Goal: Information Seeking & Learning: Learn about a topic

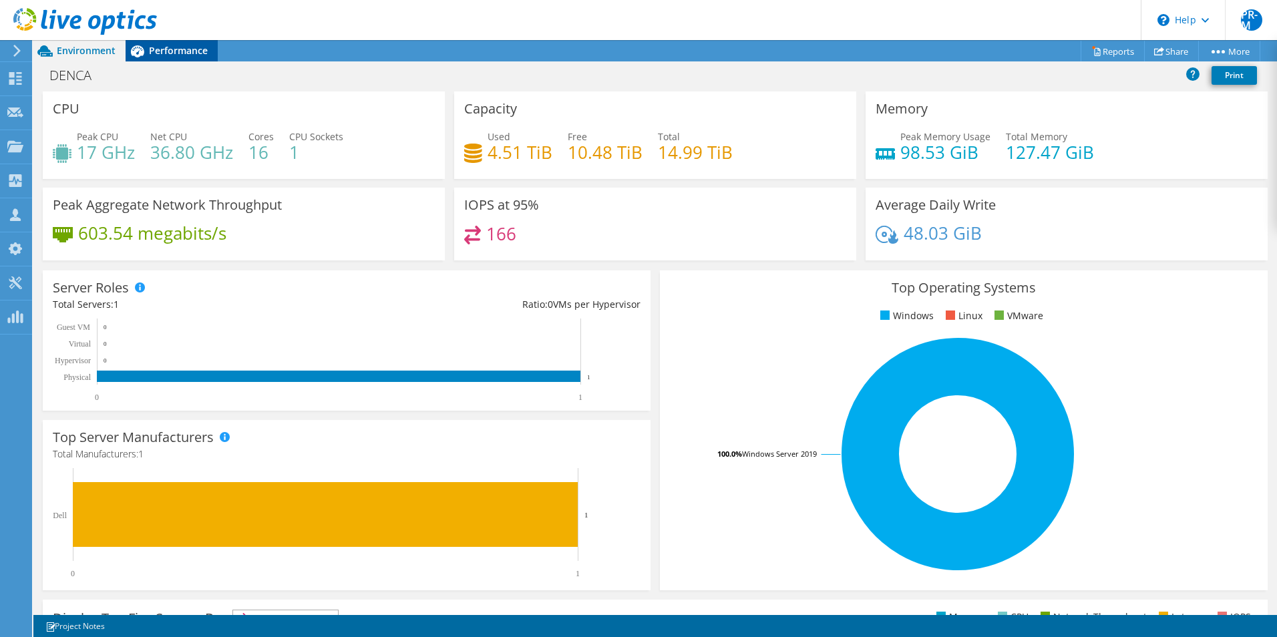
click at [177, 53] on span "Performance" at bounding box center [178, 50] width 59 height 13
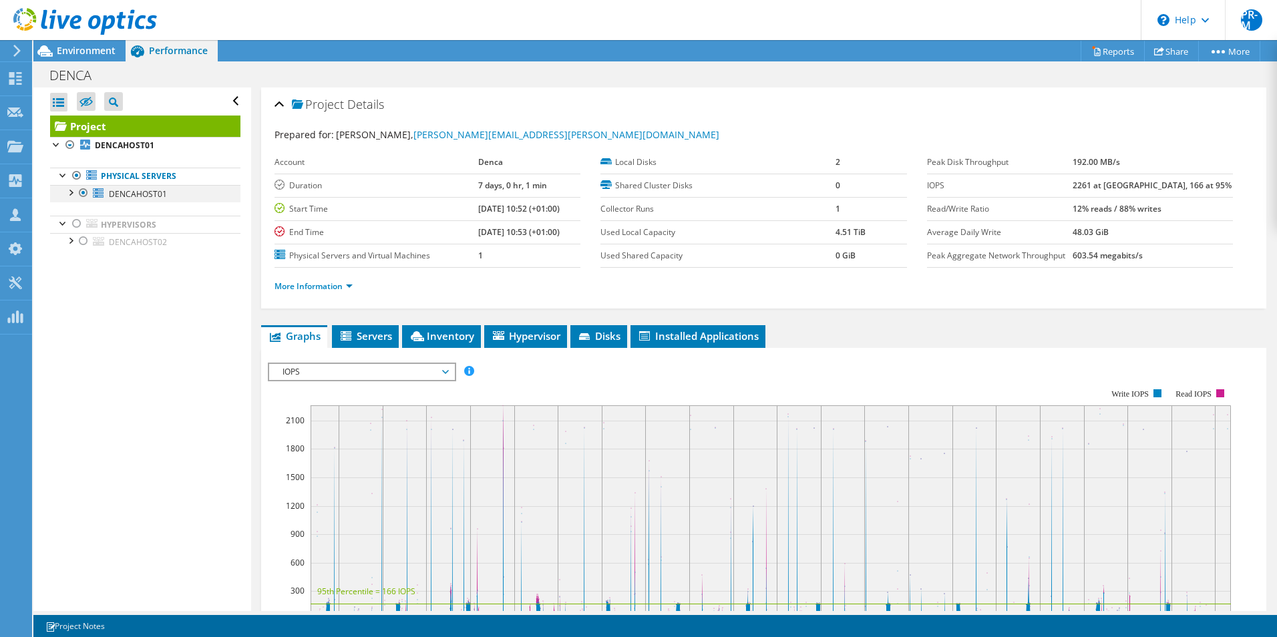
click at [68, 192] on div at bounding box center [69, 191] width 13 height 13
click at [83, 58] on div "Environment" at bounding box center [79, 50] width 92 height 21
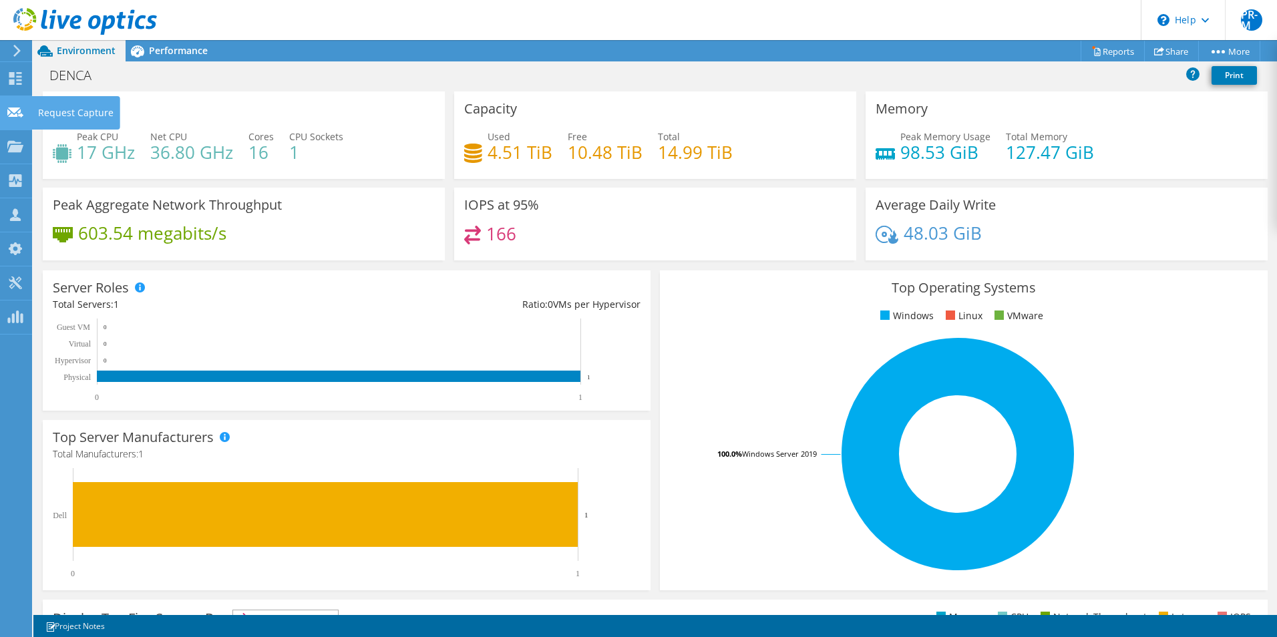
click at [64, 110] on div "Request Capture" at bounding box center [75, 112] width 89 height 33
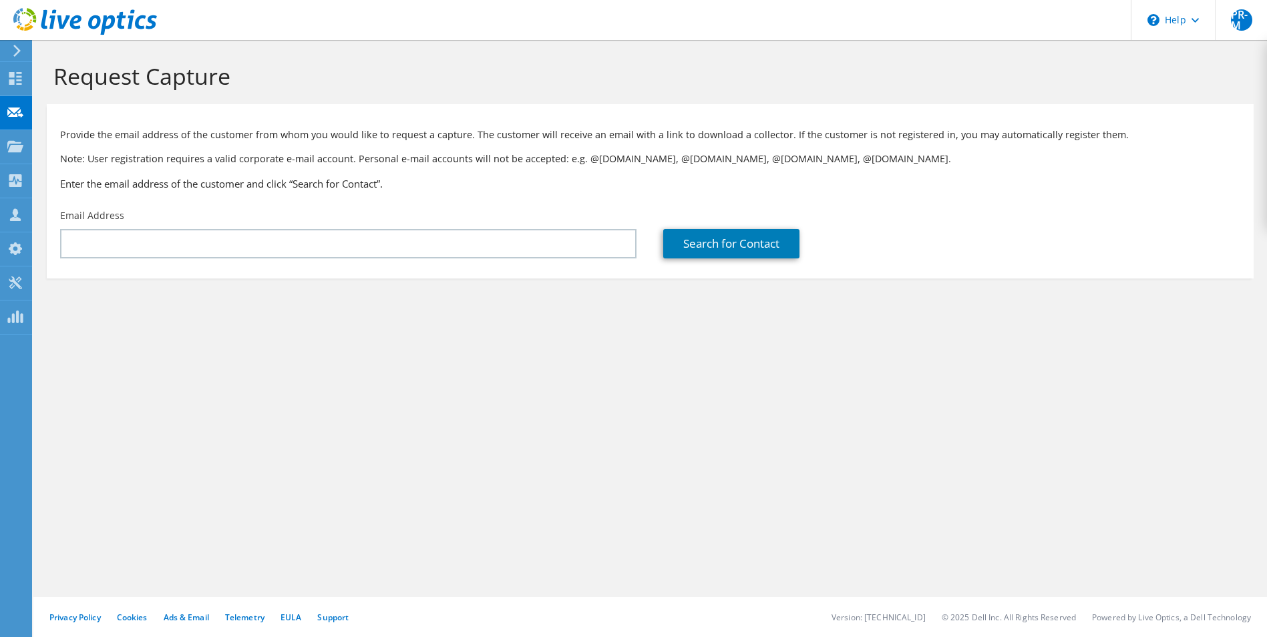
click at [15, 81] on icon at bounding box center [15, 78] width 16 height 13
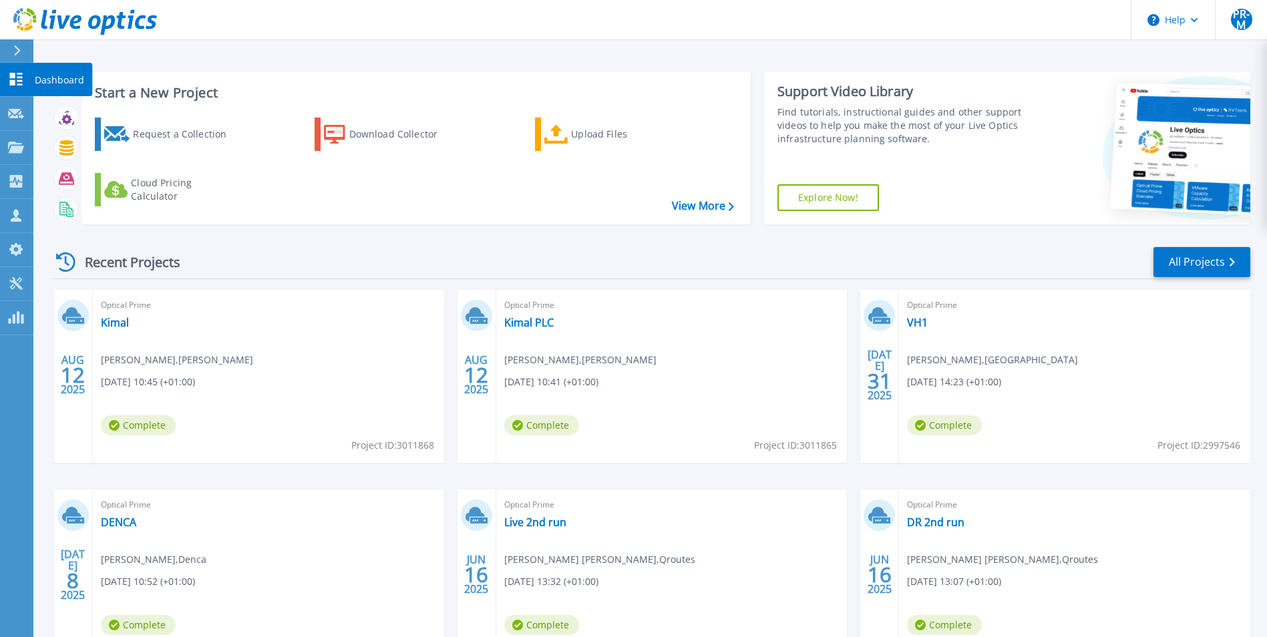
click at [54, 77] on p "Dashboard" at bounding box center [59, 80] width 49 height 35
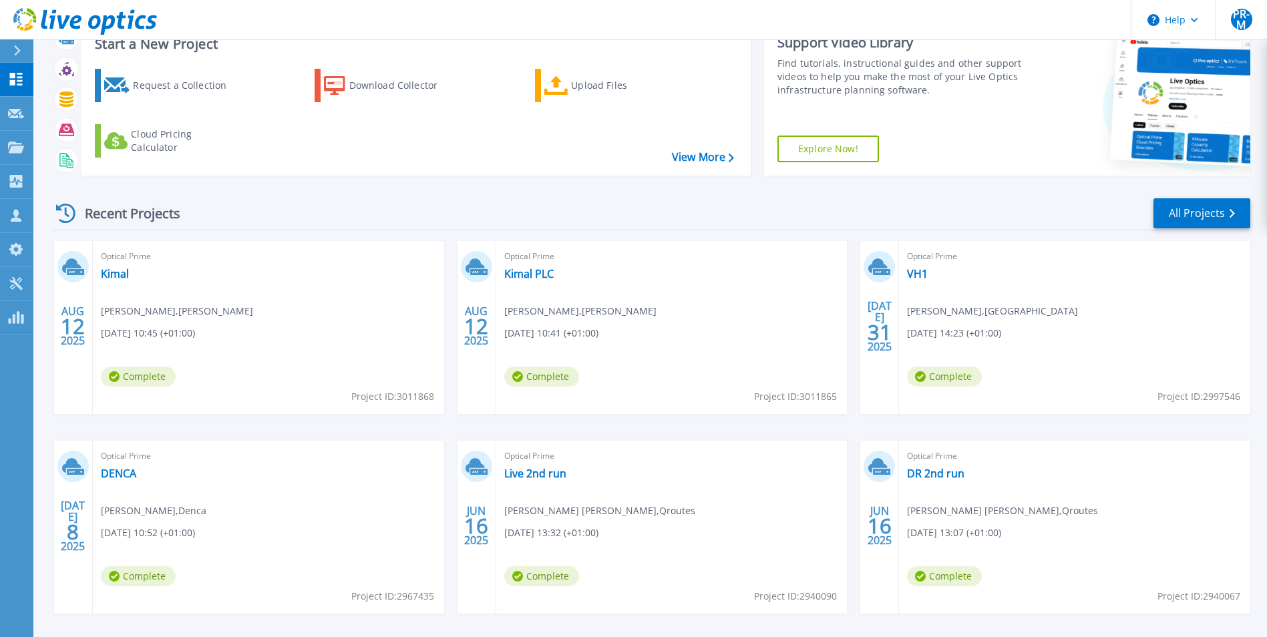
scroll to position [103, 0]
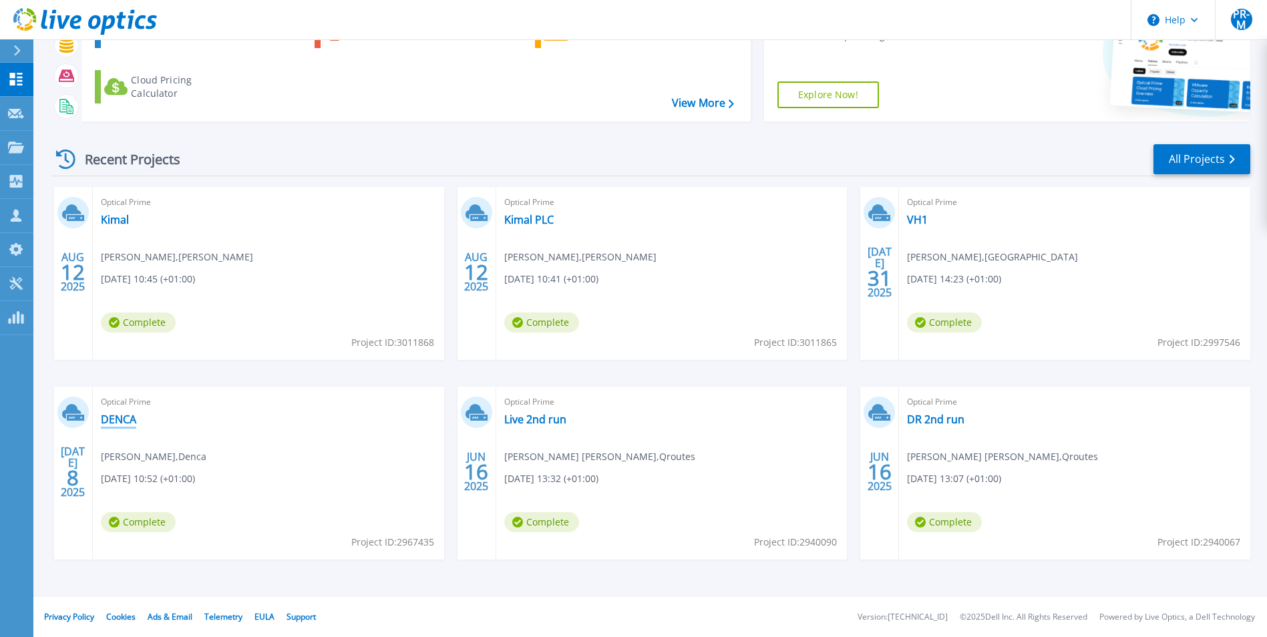
click at [106, 418] on link "DENCA" at bounding box center [118, 419] width 35 height 13
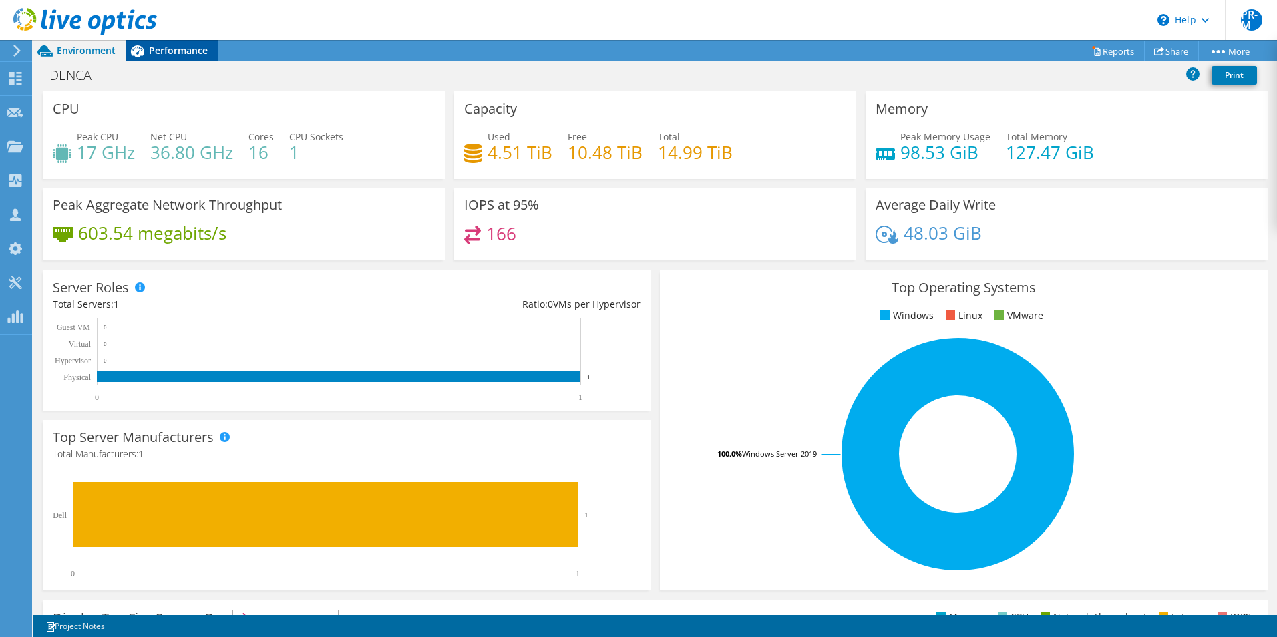
click at [177, 53] on span "Performance" at bounding box center [178, 50] width 59 height 13
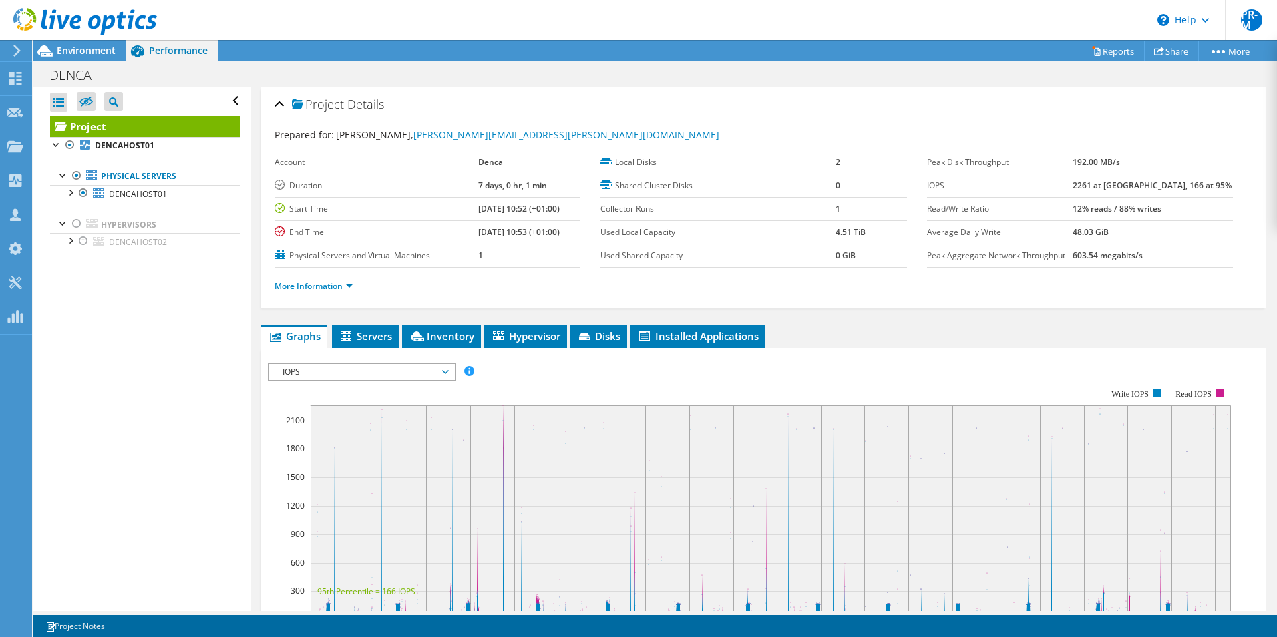
click at [351, 287] on link "More Information" at bounding box center [314, 286] width 78 height 11
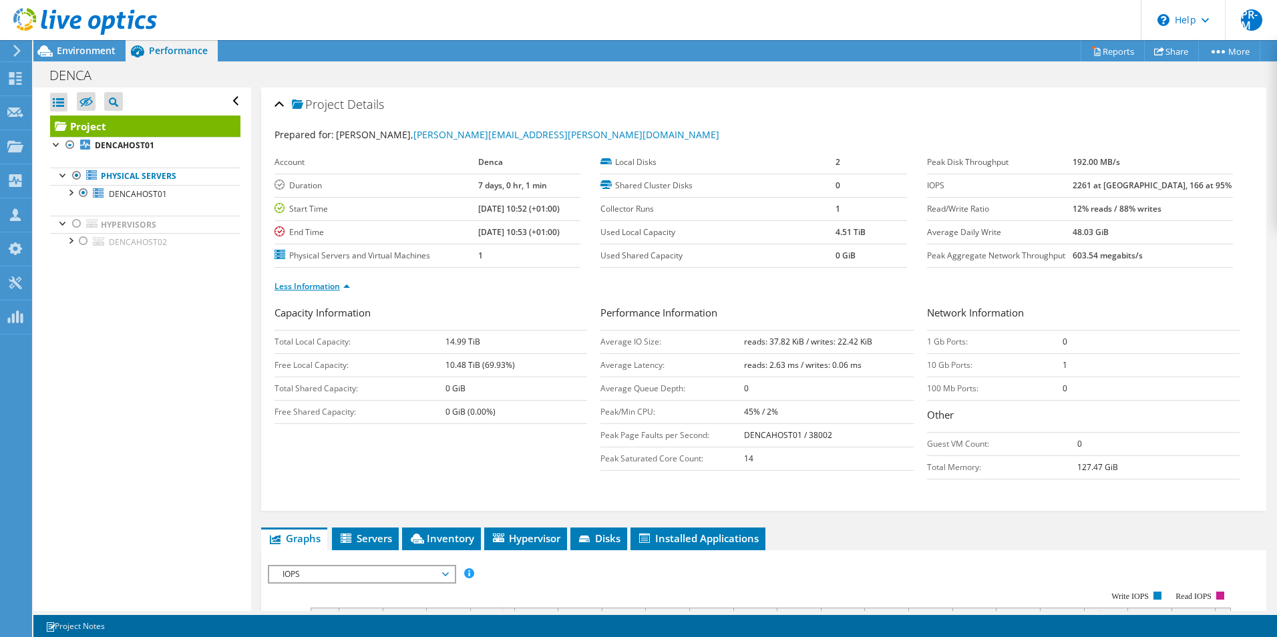
click at [331, 286] on link "Less Information" at bounding box center [312, 286] width 75 height 11
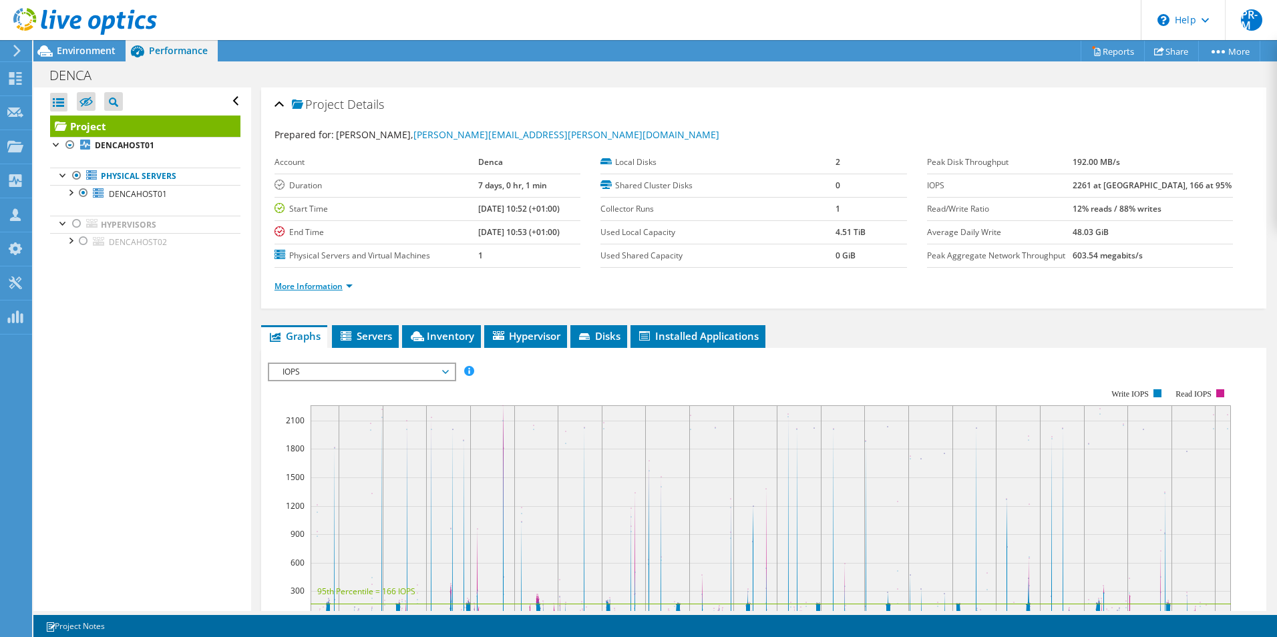
click at [331, 286] on link "More Information" at bounding box center [314, 286] width 78 height 11
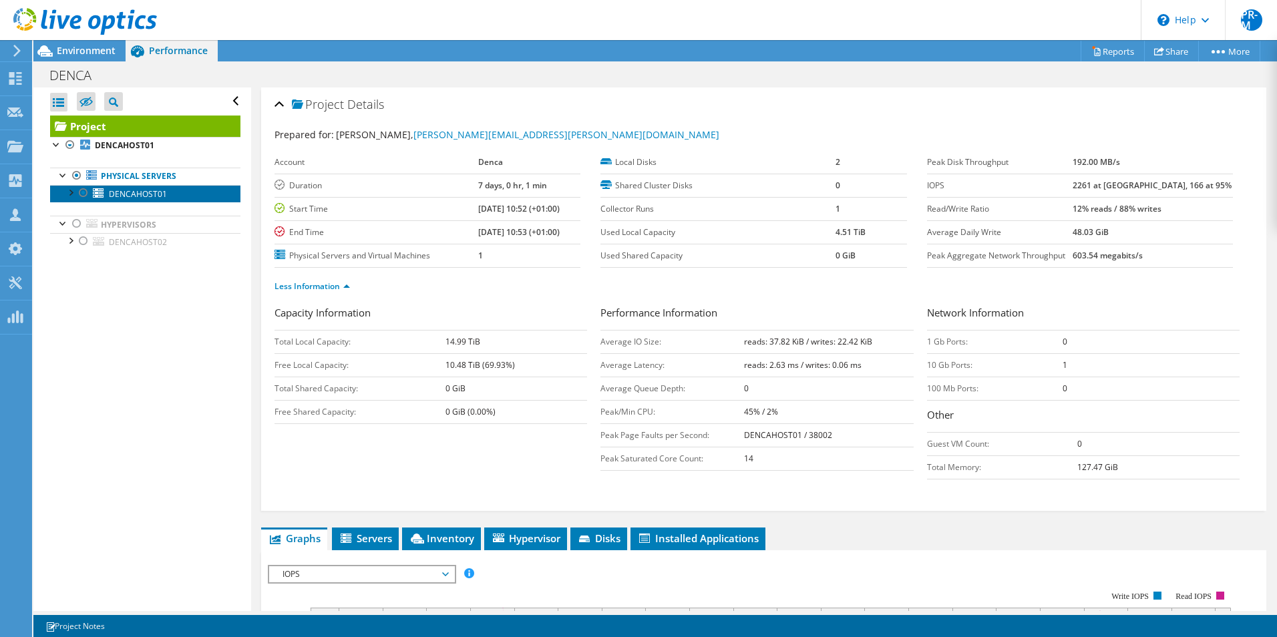
click at [124, 194] on span "DENCAHOST01" at bounding box center [138, 193] width 58 height 11
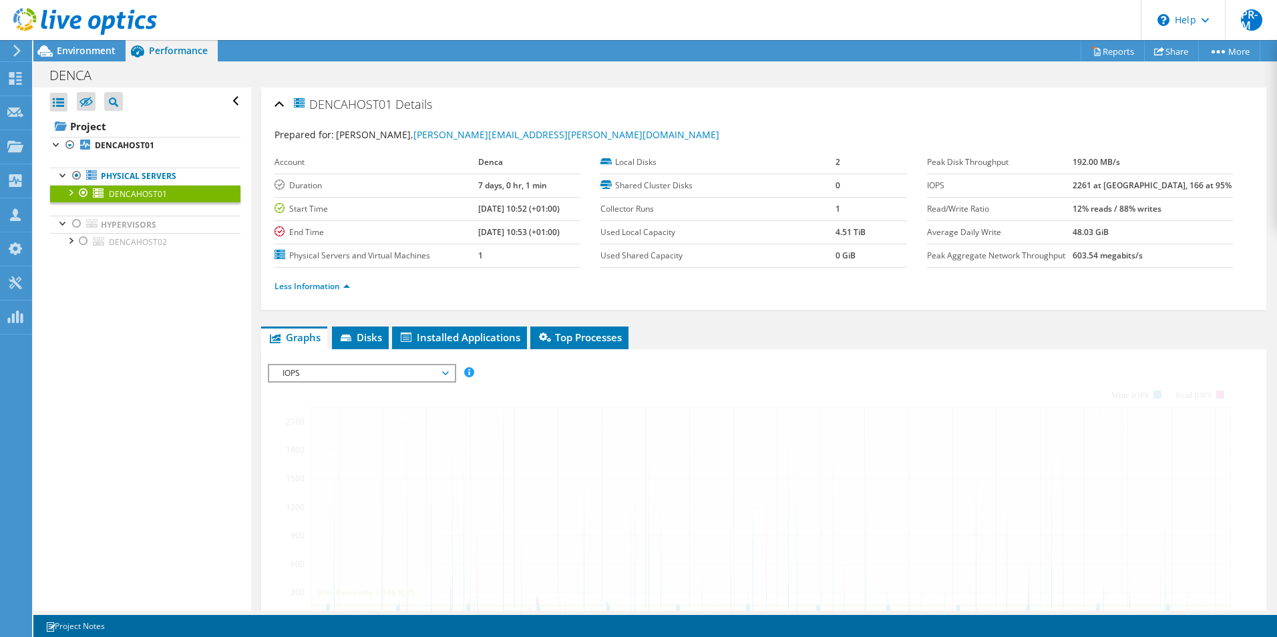
click at [124, 194] on span "DENCAHOST01" at bounding box center [138, 193] width 58 height 11
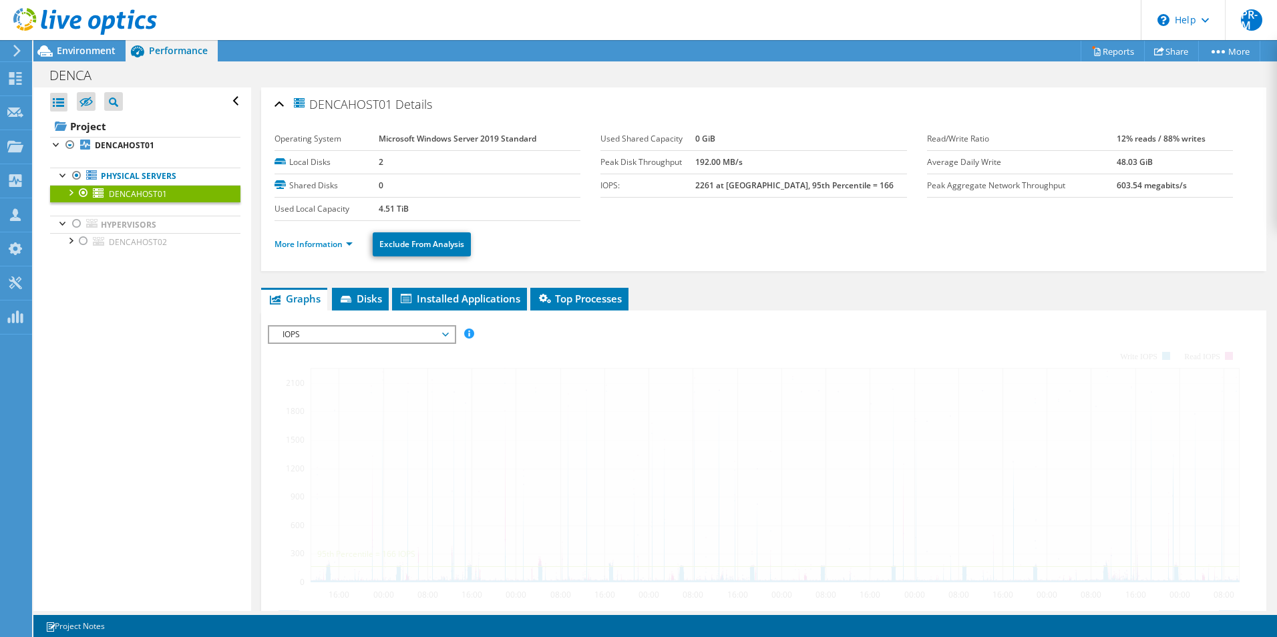
click at [124, 194] on span "DENCAHOST01" at bounding box center [138, 193] width 58 height 11
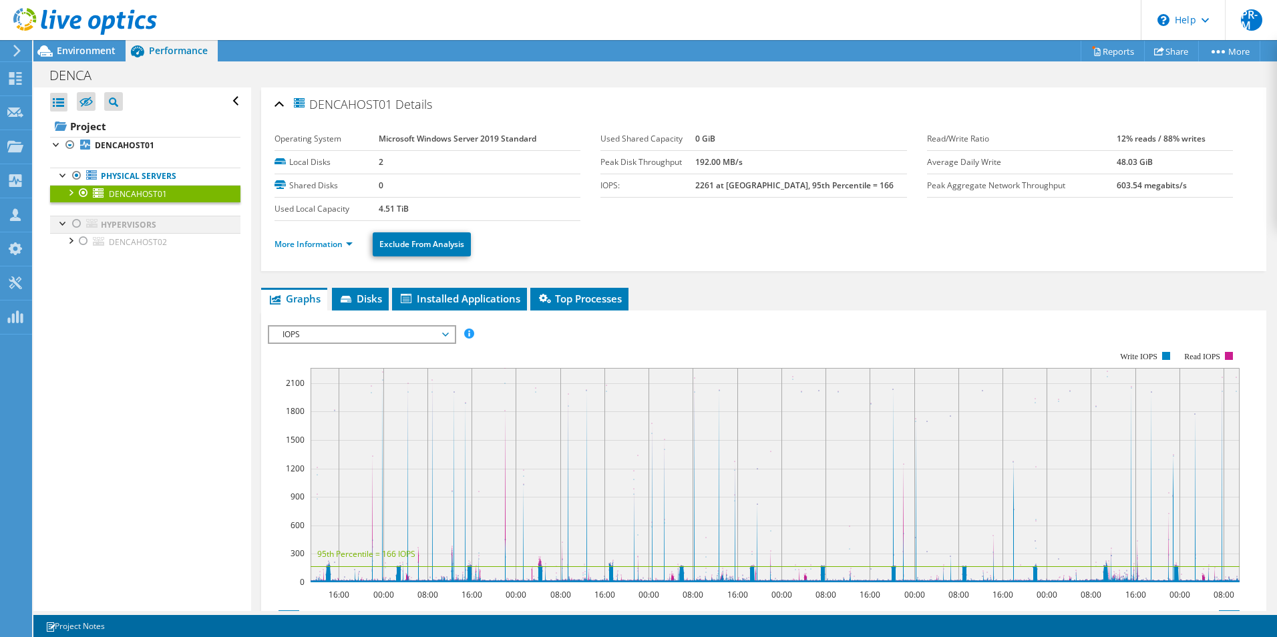
click at [82, 241] on div at bounding box center [83, 241] width 13 height 16
click at [75, 223] on div at bounding box center [76, 224] width 13 height 16
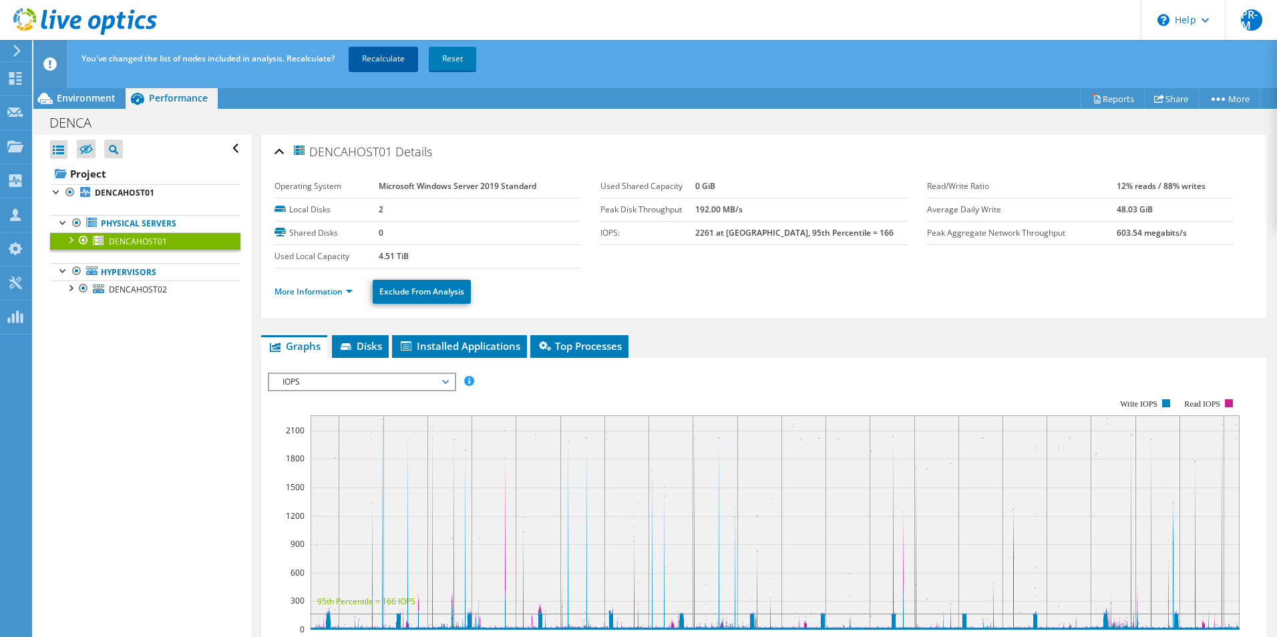
click at [385, 58] on link "Recalculate" at bounding box center [383, 59] width 69 height 24
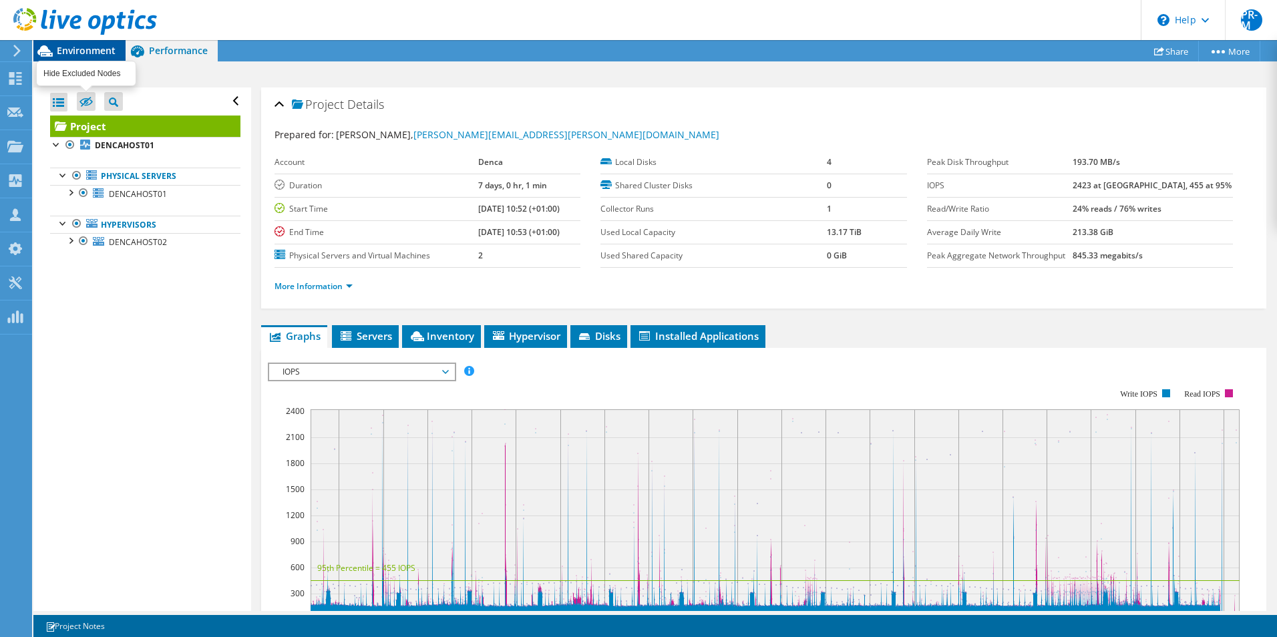
click at [102, 54] on span "Environment" at bounding box center [86, 50] width 59 height 13
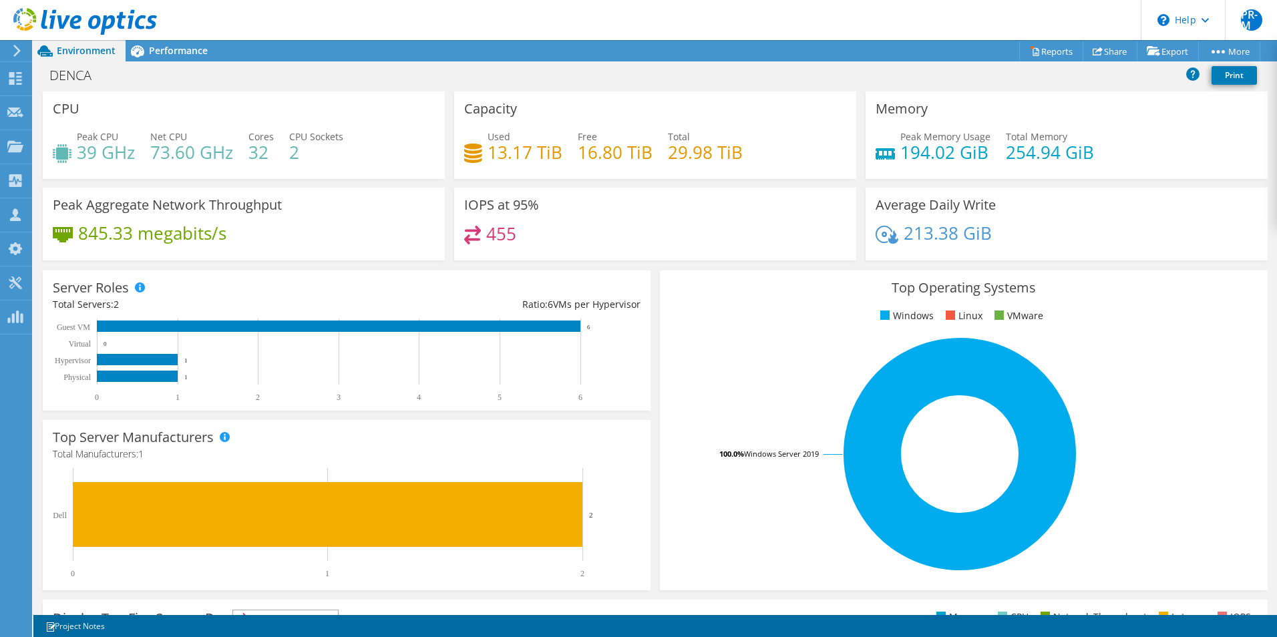
scroll to position [134, 0]
click at [174, 57] on div "Performance" at bounding box center [172, 50] width 92 height 21
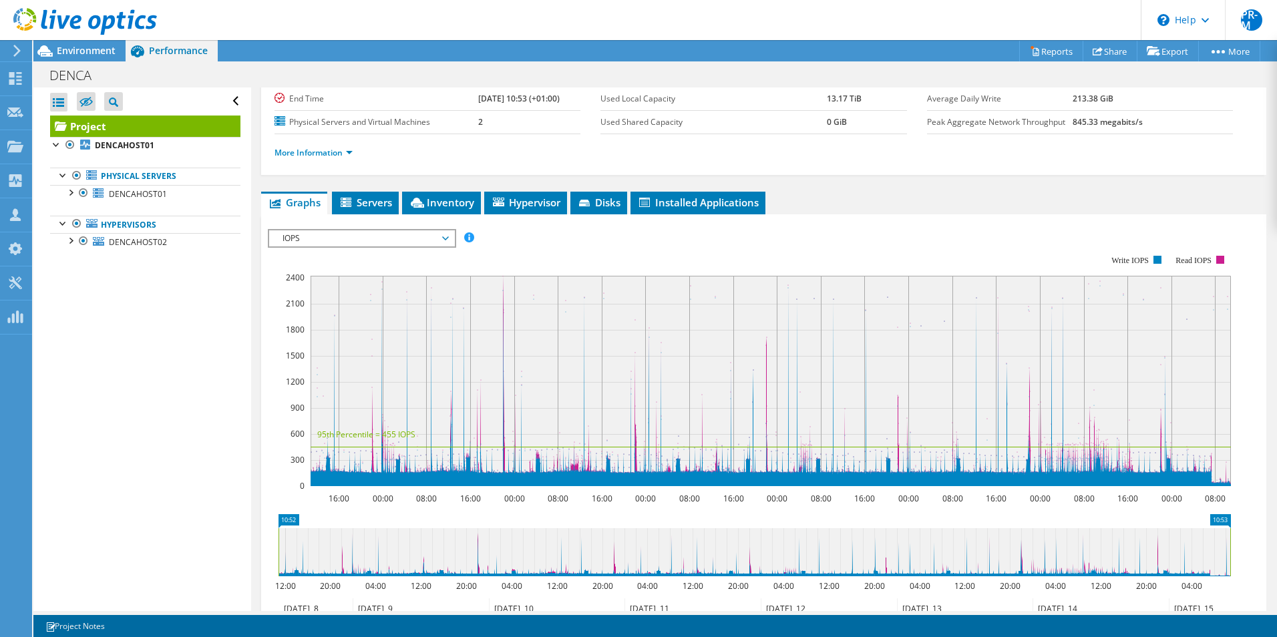
scroll to position [0, 0]
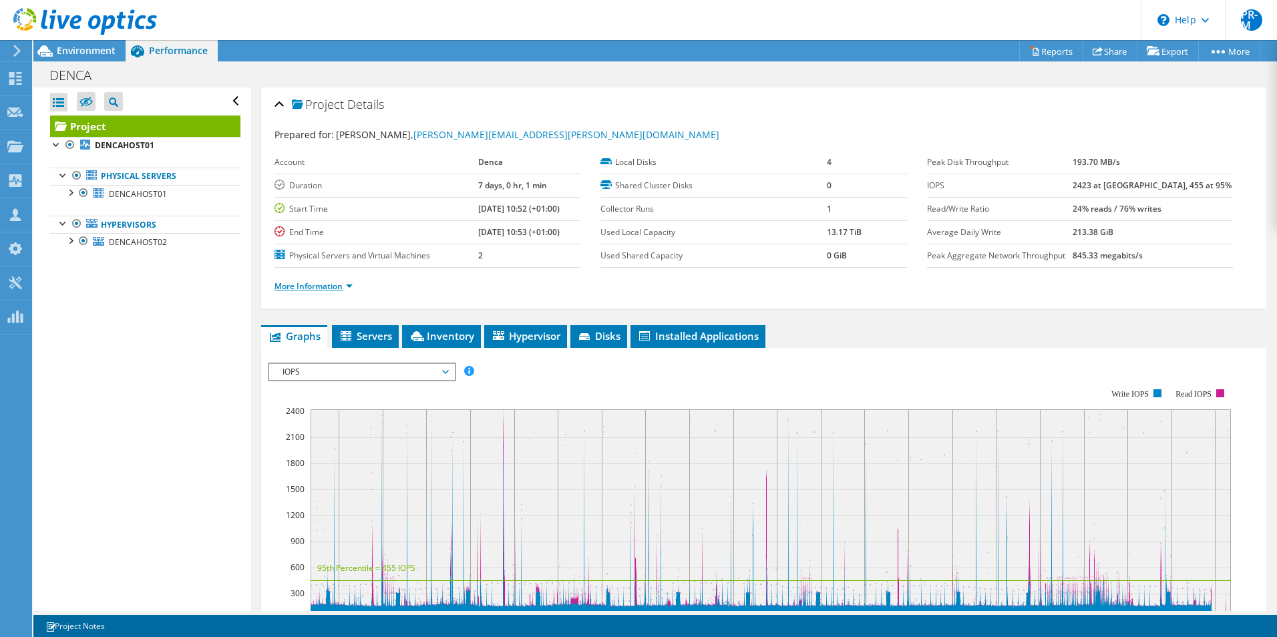
click at [349, 286] on link "More Information" at bounding box center [314, 286] width 78 height 11
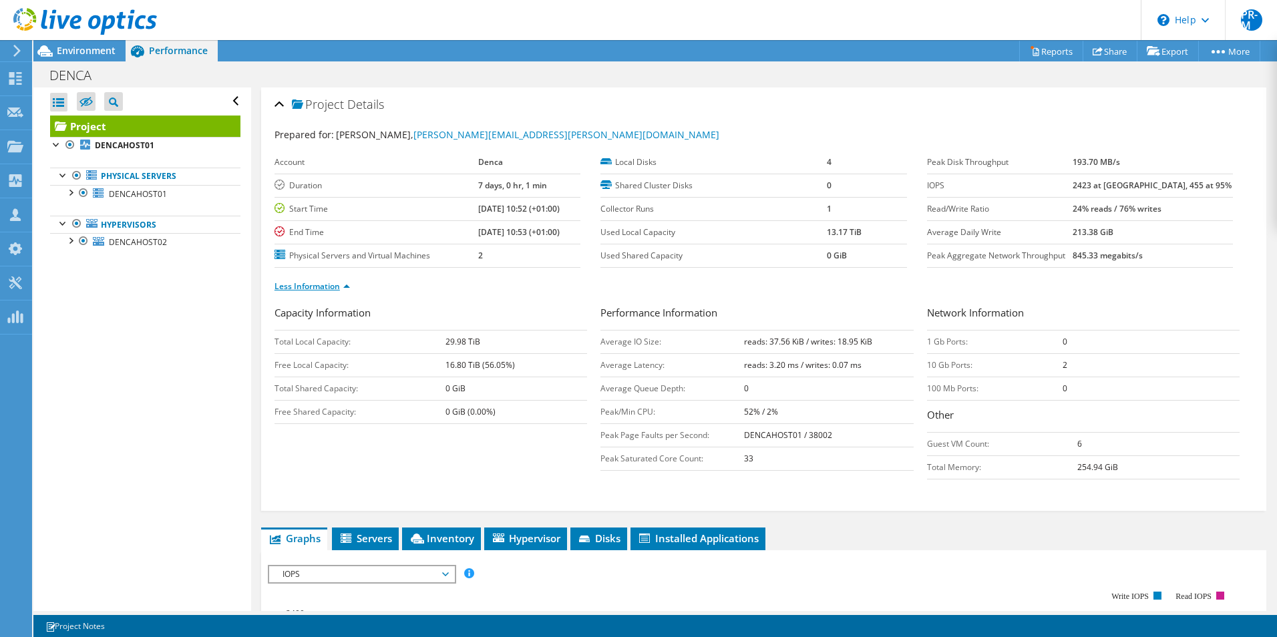
click at [344, 286] on link "Less Information" at bounding box center [312, 286] width 75 height 11
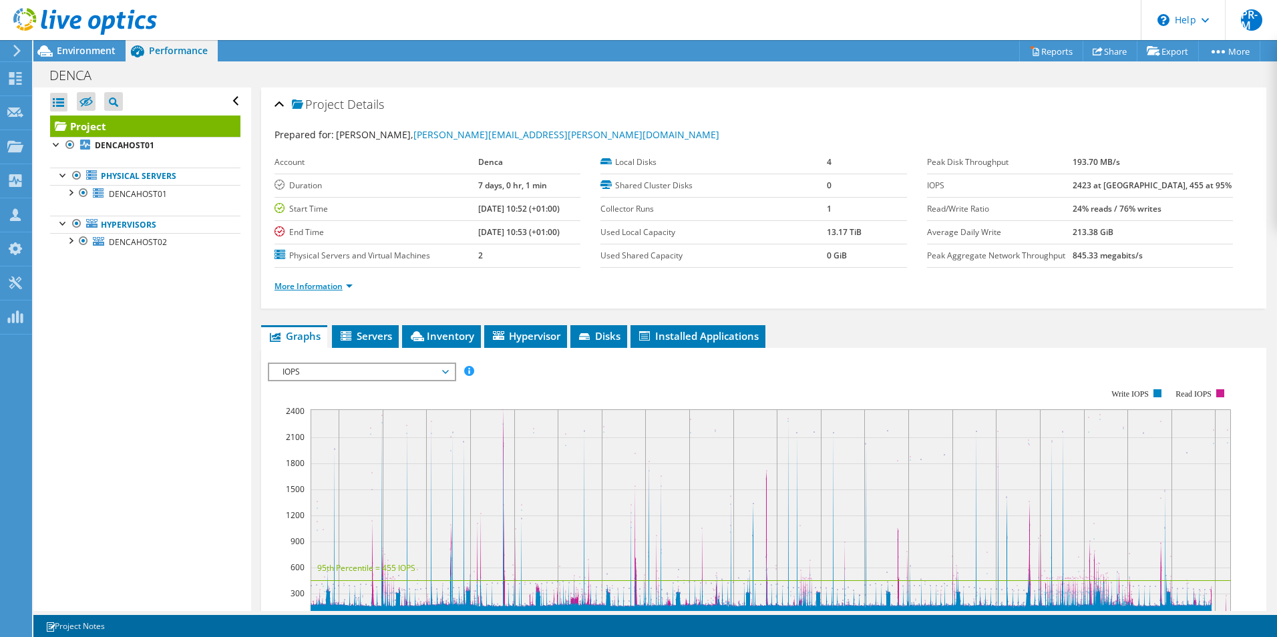
click at [344, 287] on link "More Information" at bounding box center [314, 286] width 78 height 11
click at [344, 289] on link "More Information" at bounding box center [314, 286] width 78 height 11
click at [532, 338] on span "Hypervisor" at bounding box center [525, 335] width 69 height 13
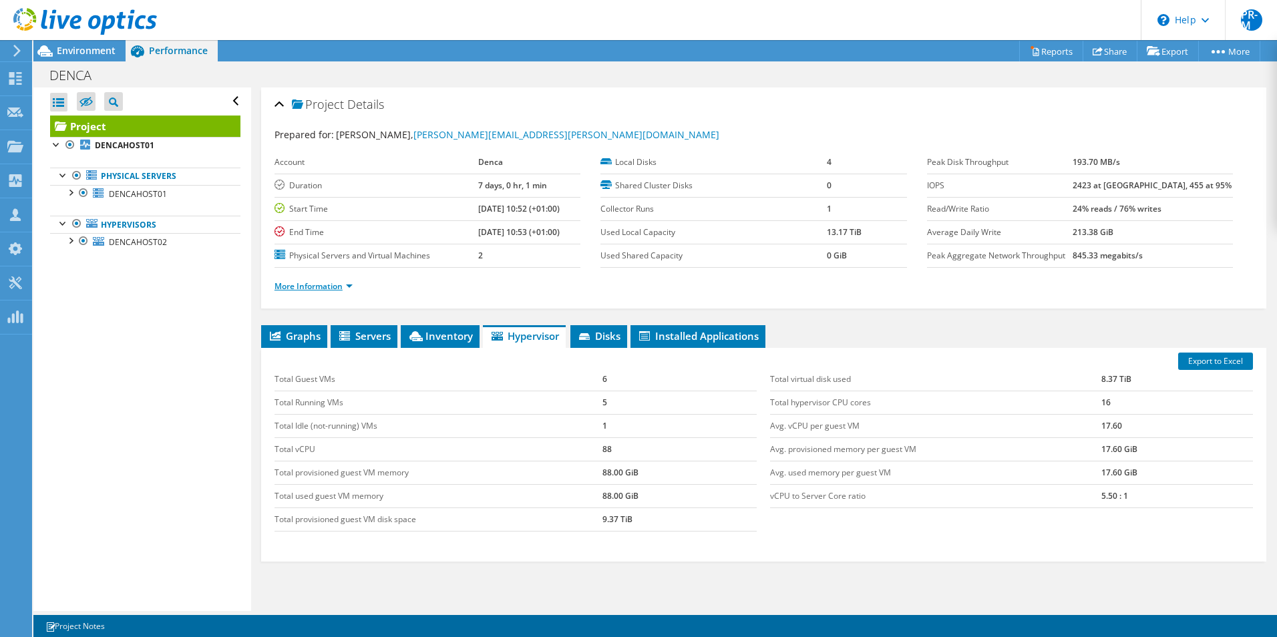
click at [353, 287] on link "More Information" at bounding box center [314, 286] width 78 height 11
click at [349, 286] on link "More Information" at bounding box center [314, 286] width 78 height 11
click at [341, 289] on link "More Information" at bounding box center [314, 286] width 78 height 11
click at [341, 286] on link "More Information" at bounding box center [314, 286] width 78 height 11
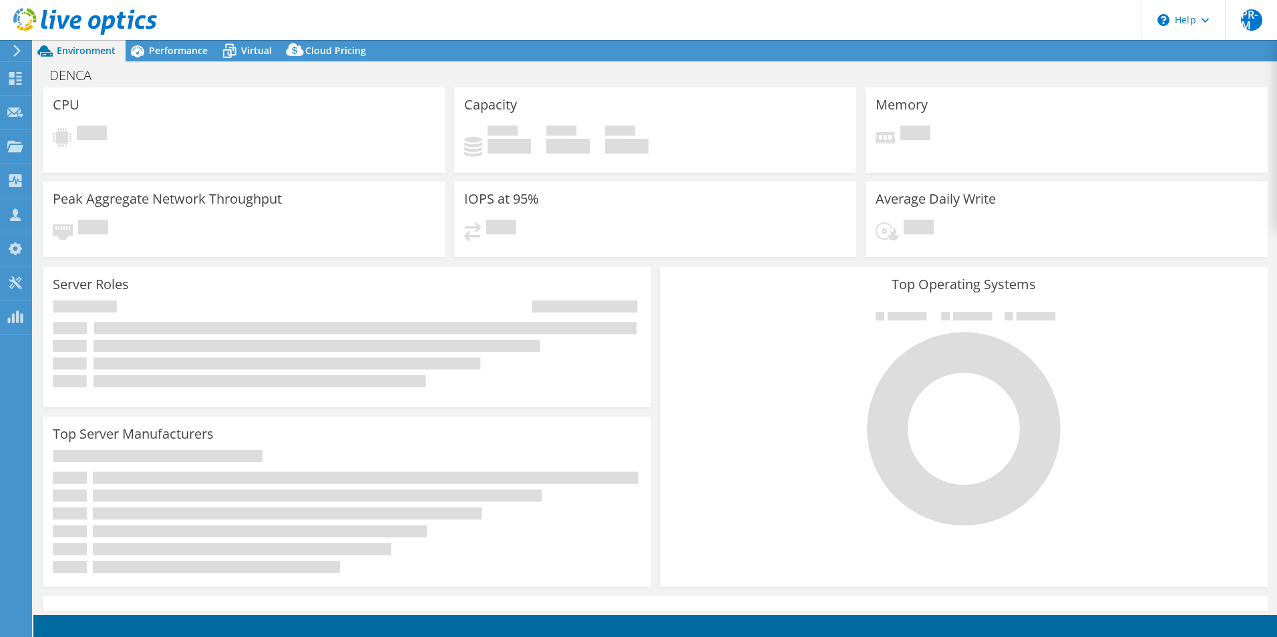
select select "USD"
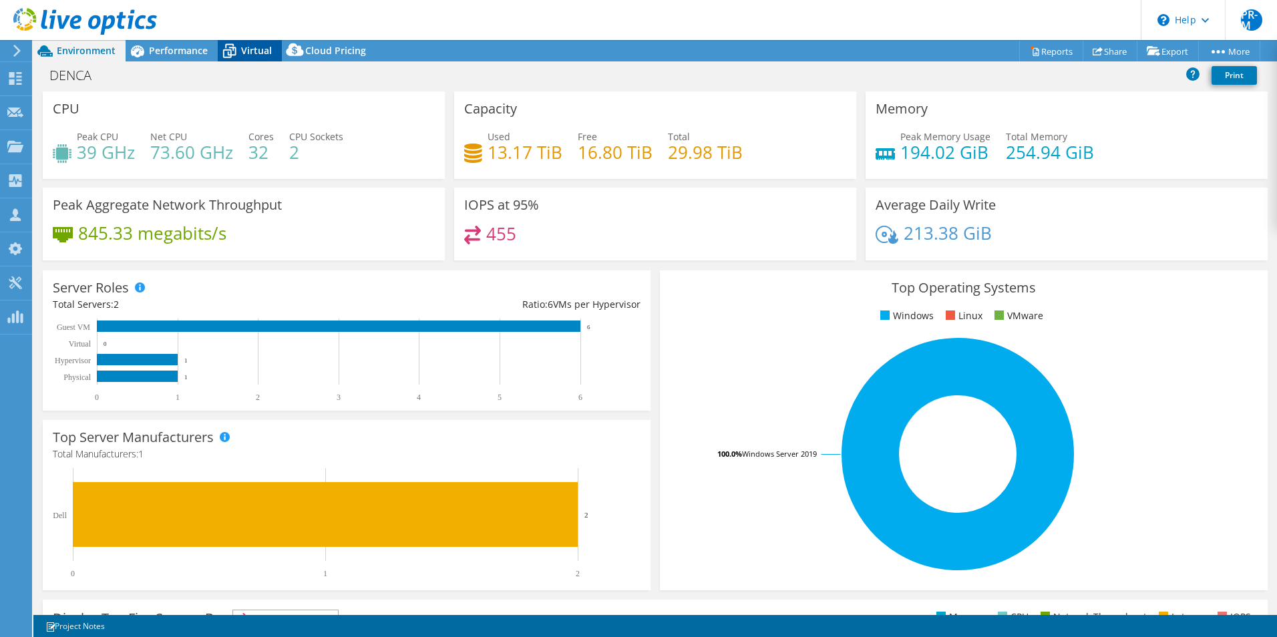
click at [244, 43] on div "Virtual" at bounding box center [250, 50] width 64 height 21
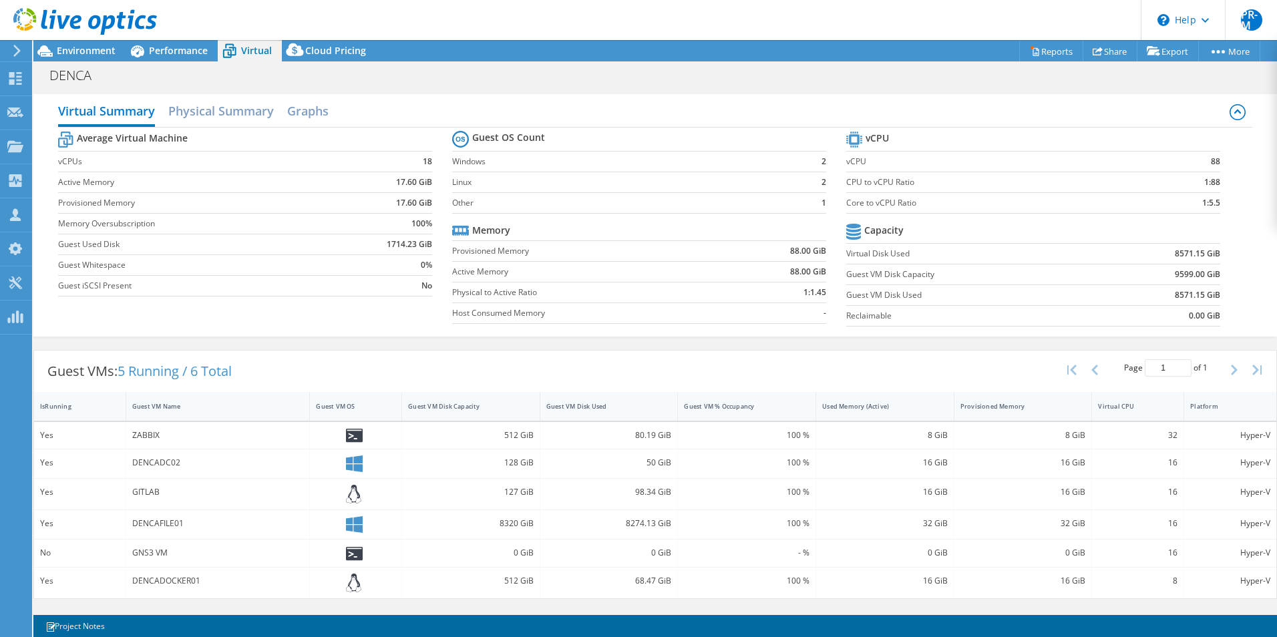
scroll to position [300, 0]
click at [236, 110] on h2 "Physical Summary" at bounding box center [221, 112] width 106 height 29
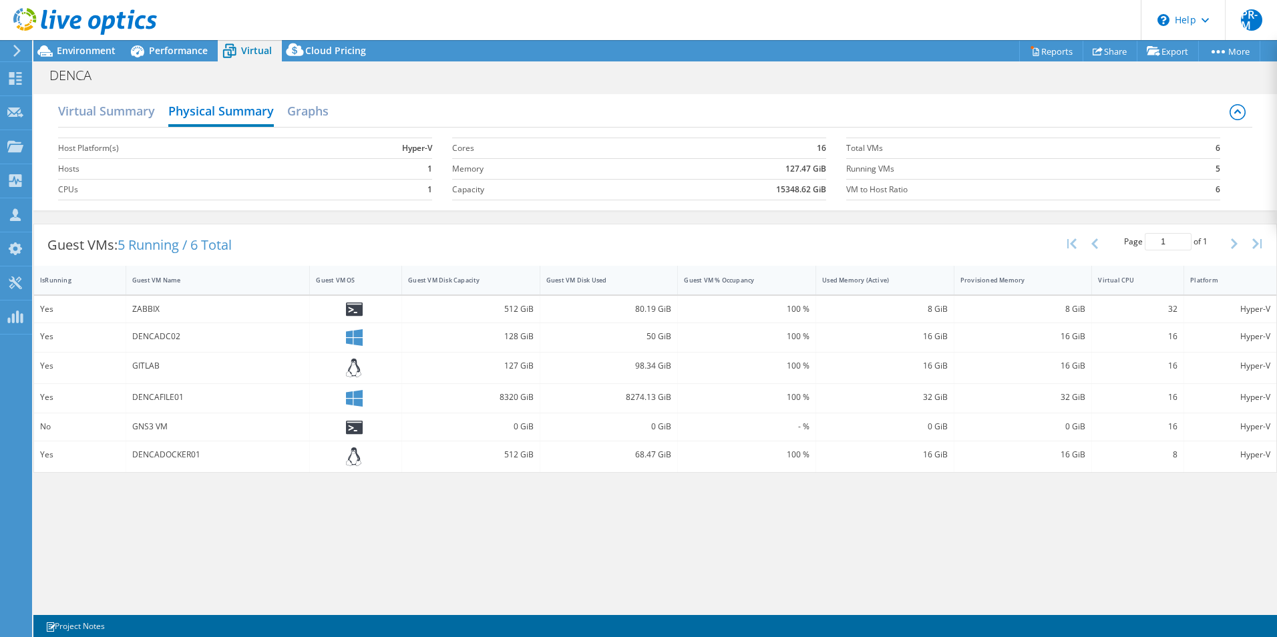
scroll to position [0, 0]
click at [167, 49] on span "Performance" at bounding box center [178, 50] width 59 height 13
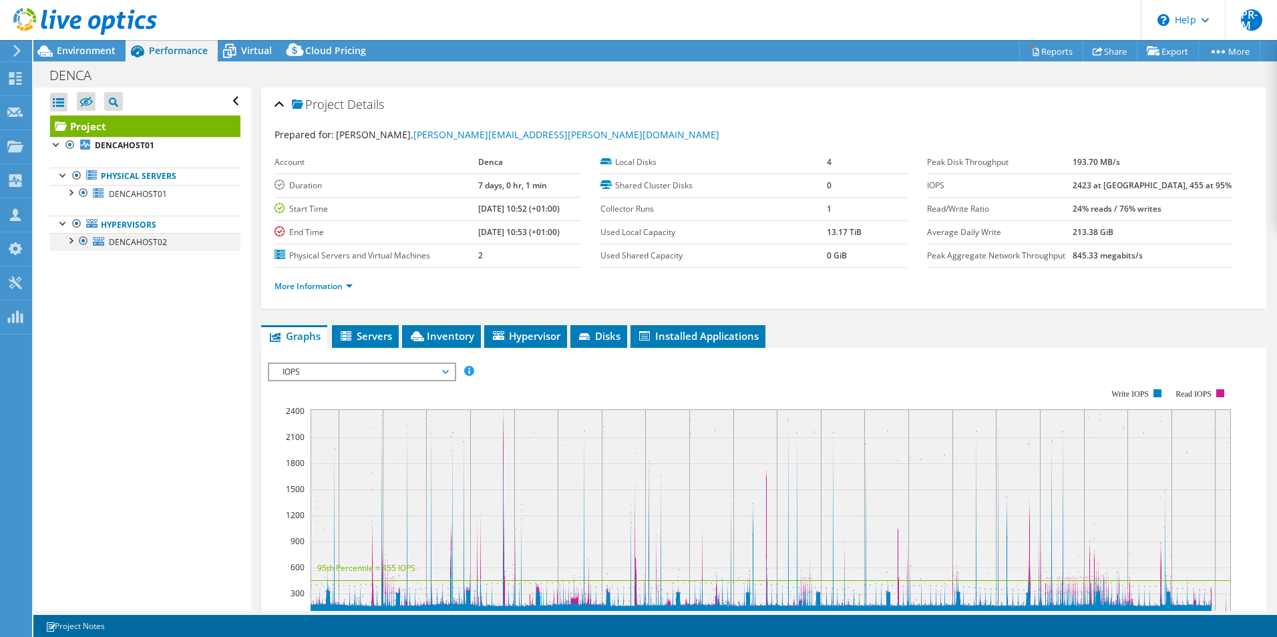
click at [85, 239] on div at bounding box center [83, 241] width 13 height 16
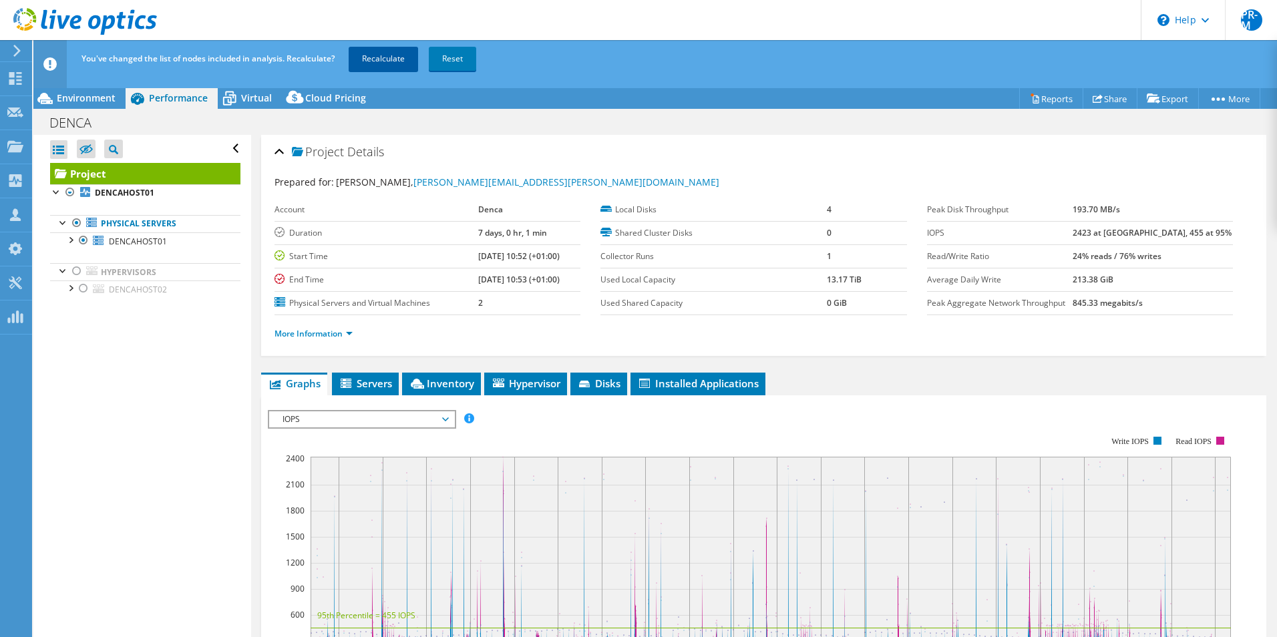
click at [372, 60] on link "Recalculate" at bounding box center [383, 59] width 69 height 24
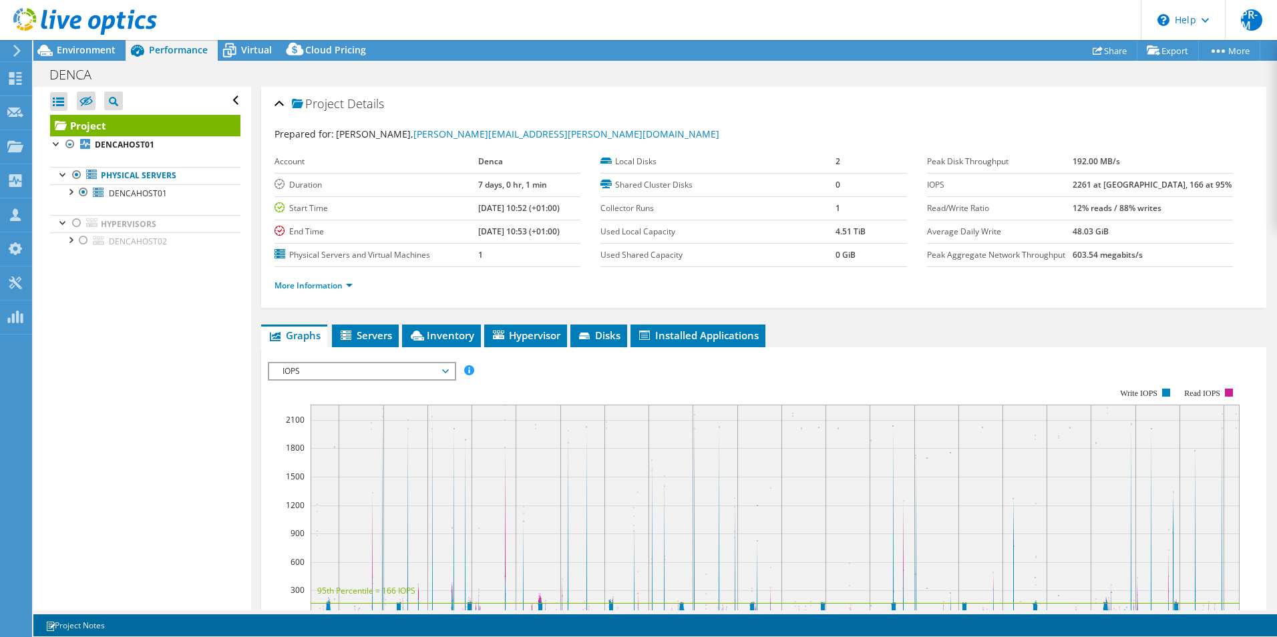
click at [343, 293] on div "More Information" at bounding box center [764, 285] width 979 height 37
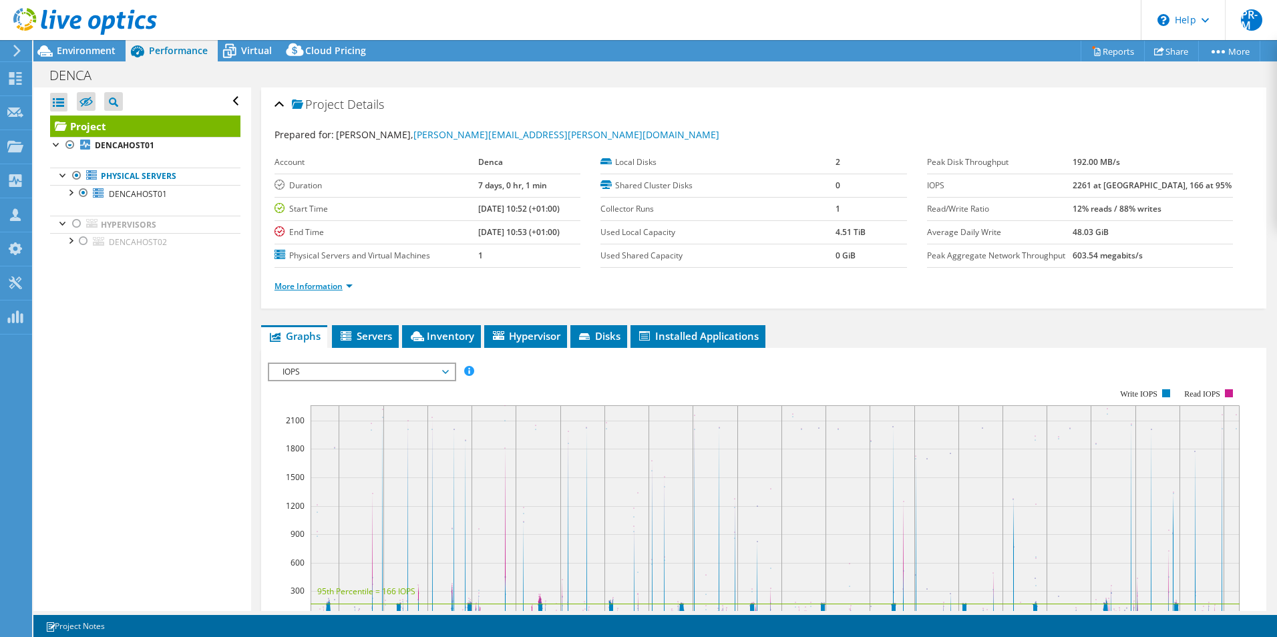
click at [325, 287] on link "More Information" at bounding box center [314, 286] width 78 height 11
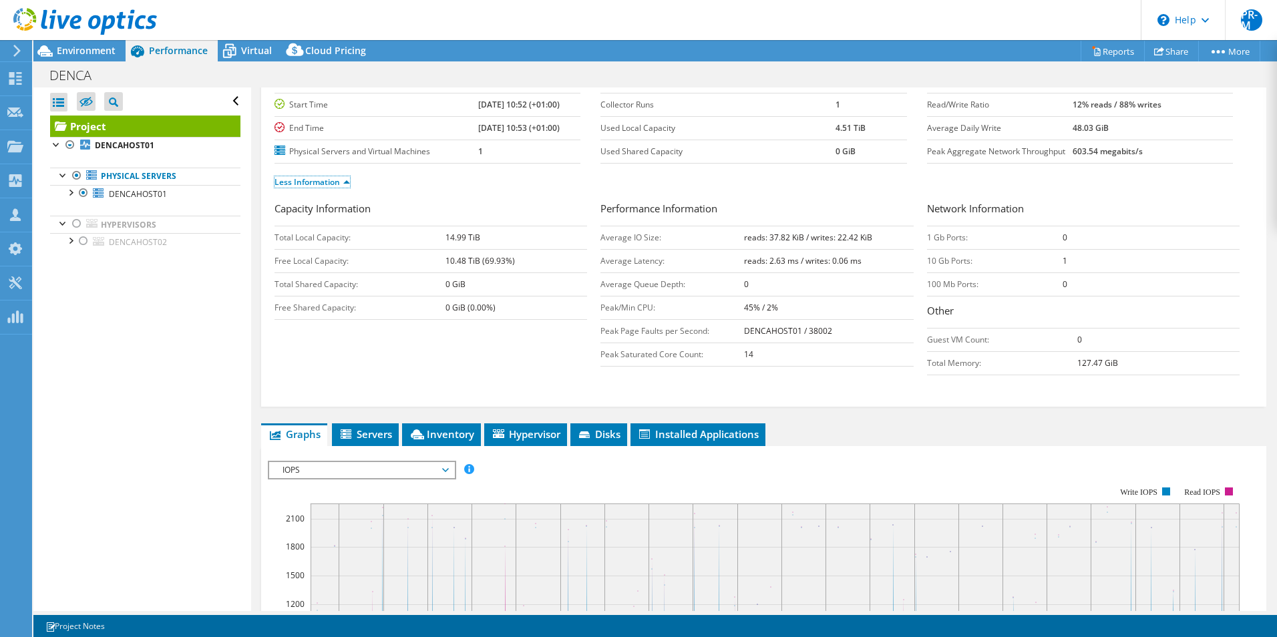
scroll to position [134, 0]
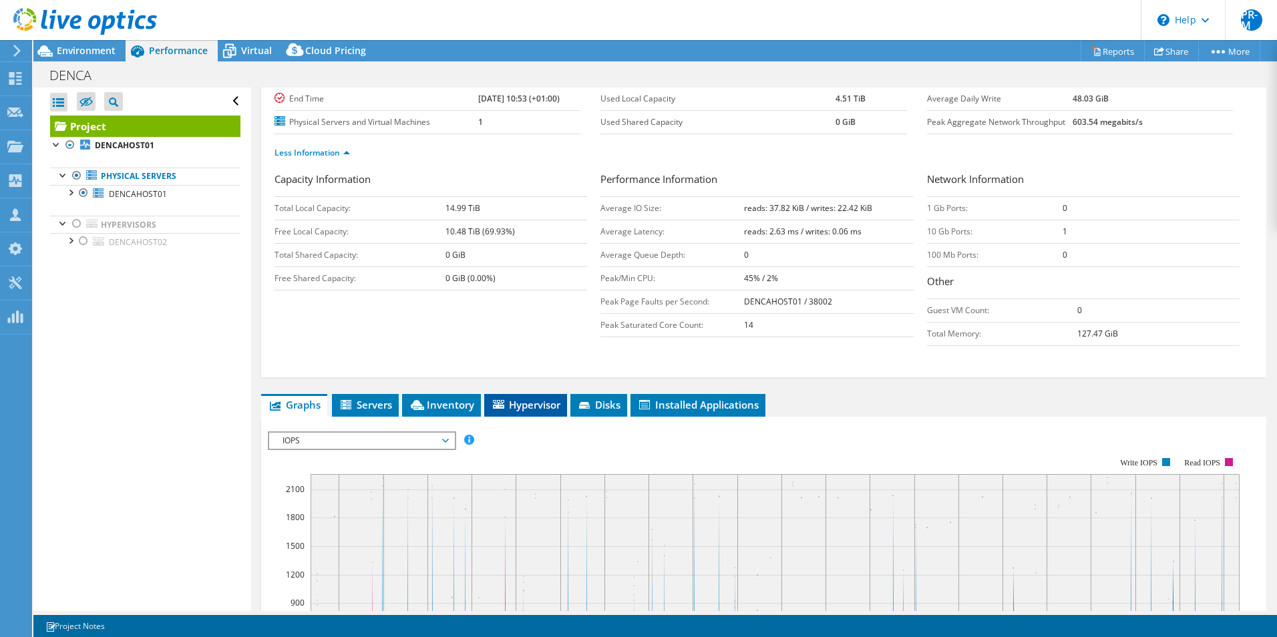
click at [549, 409] on span "Hypervisor" at bounding box center [525, 404] width 69 height 13
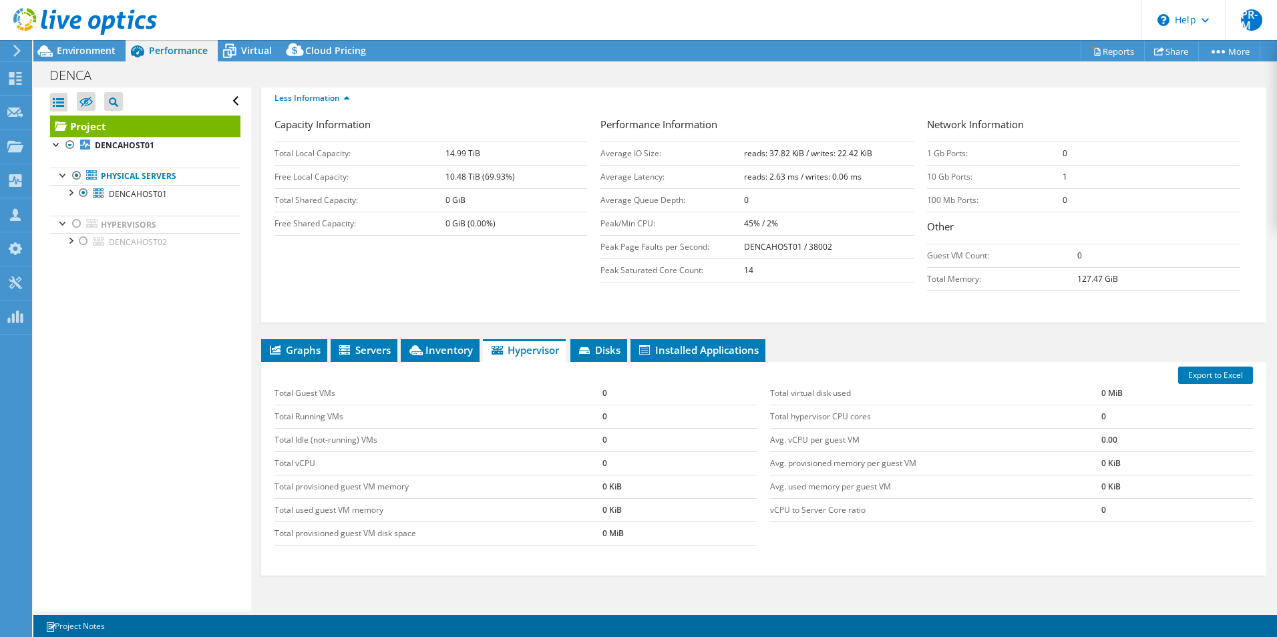
scroll to position [267, 0]
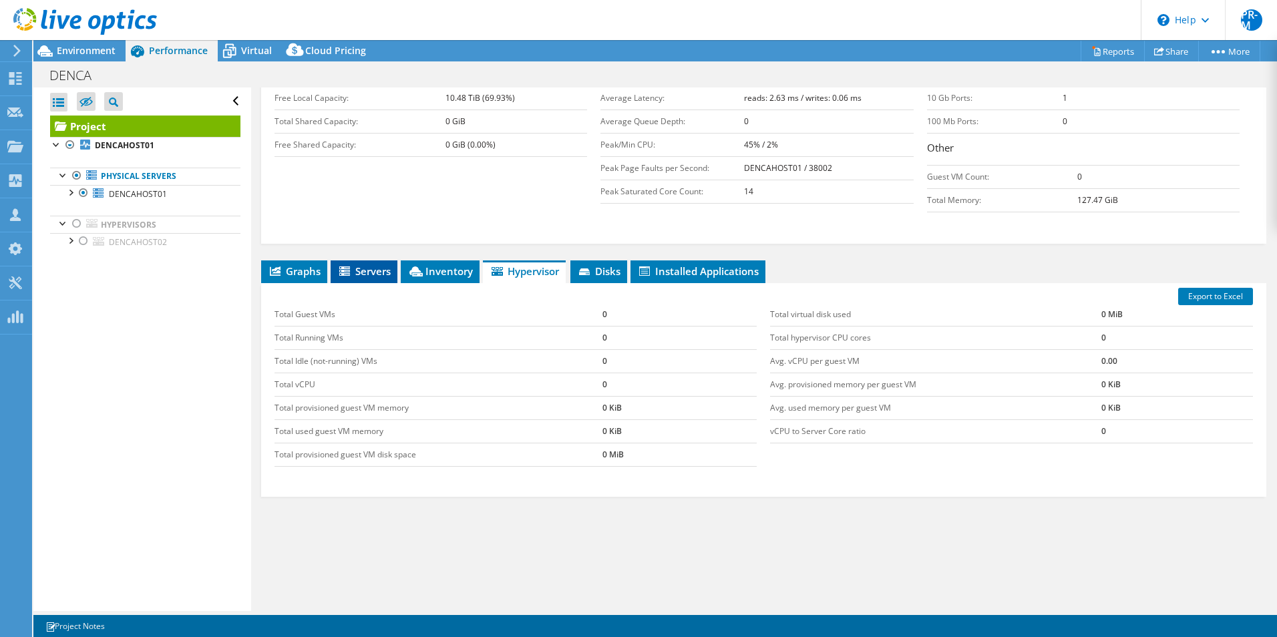
click at [366, 272] on span "Servers" at bounding box center [363, 270] width 53 height 13
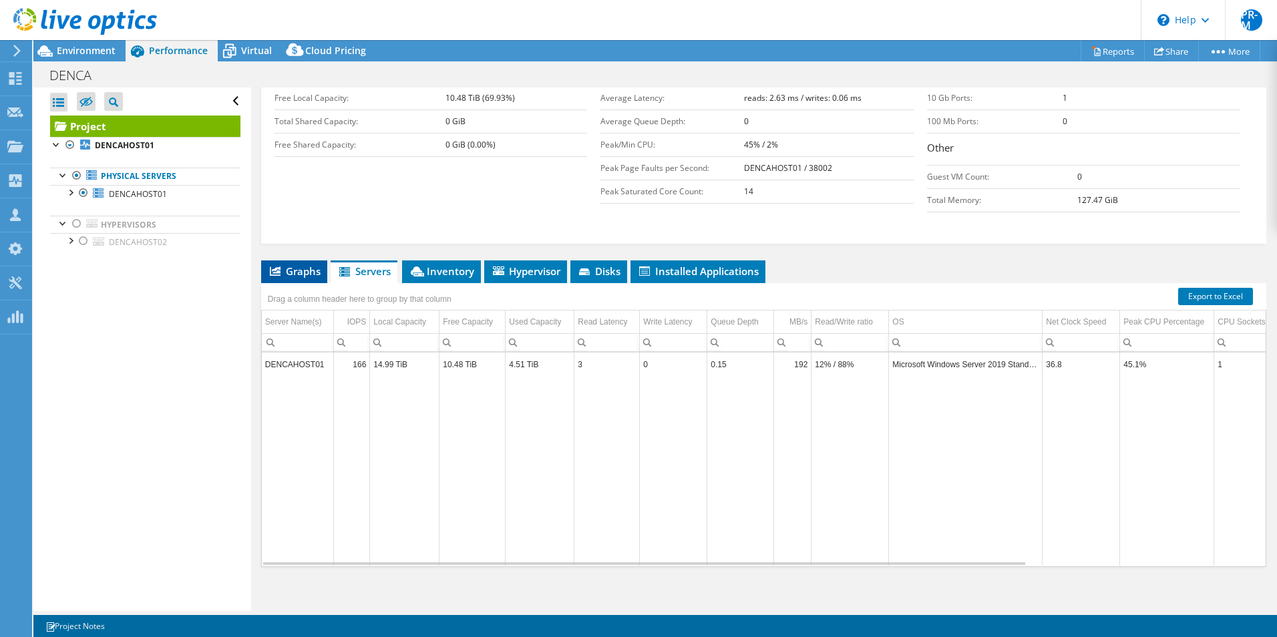
click at [297, 273] on span "Graphs" at bounding box center [294, 270] width 53 height 13
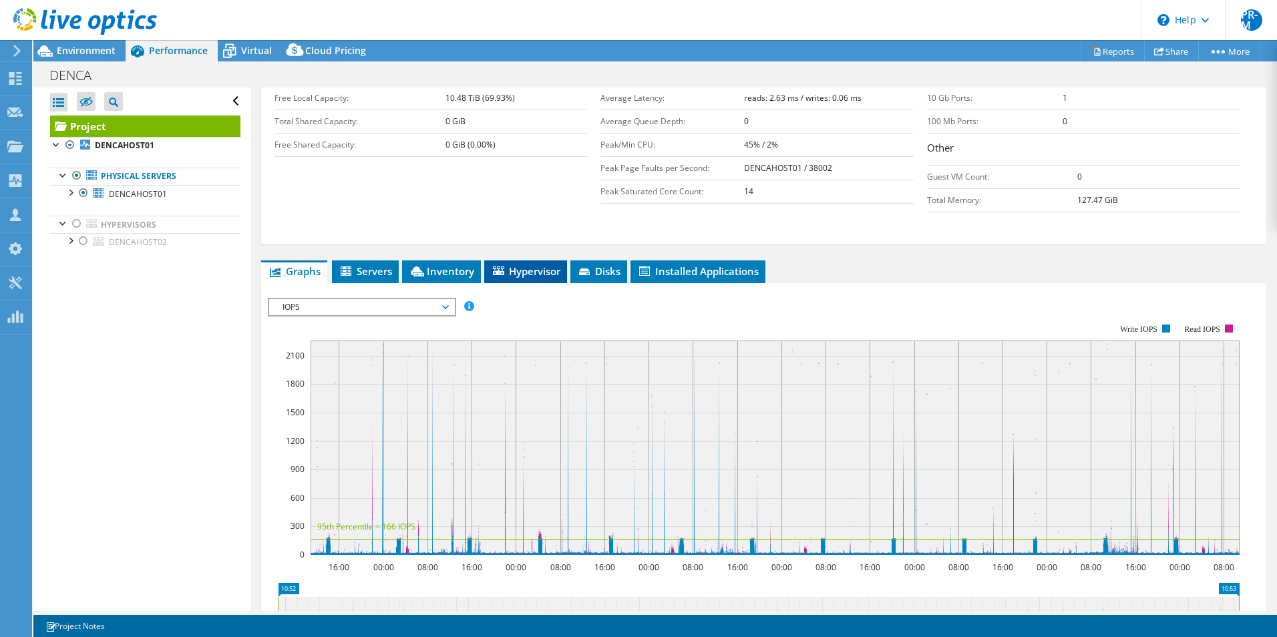
click at [543, 271] on span "Hypervisor" at bounding box center [525, 270] width 69 height 13
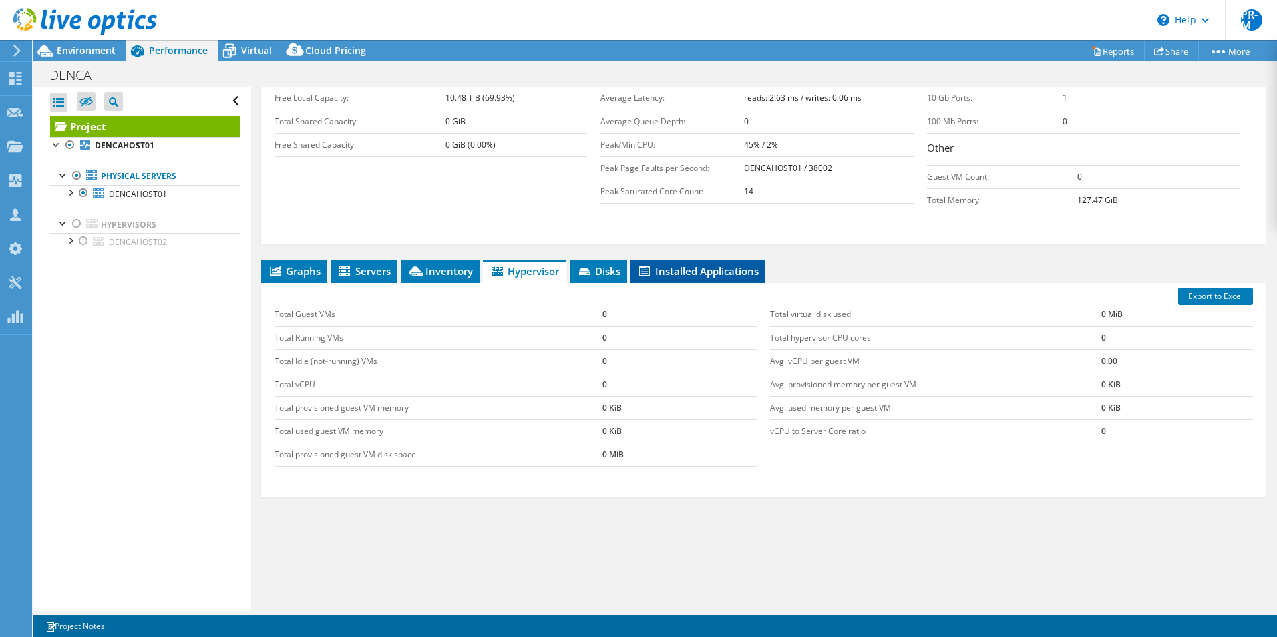
scroll to position [0, 0]
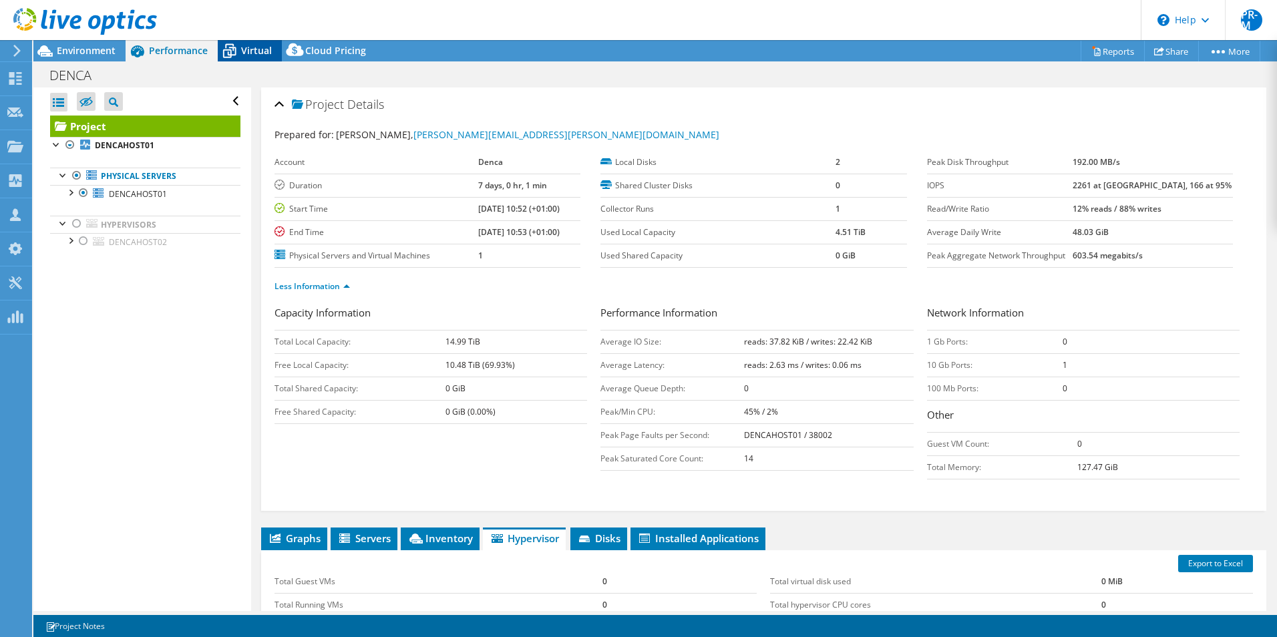
click at [244, 44] on span "Virtual" at bounding box center [256, 50] width 31 height 13
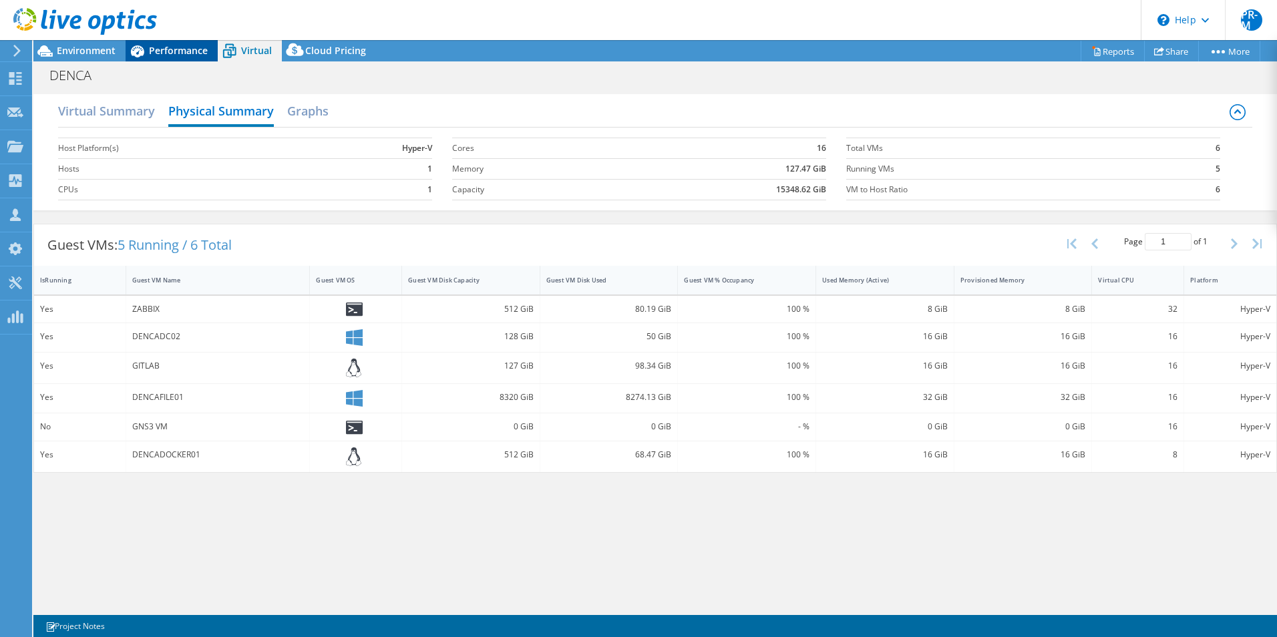
click at [182, 55] on span "Performance" at bounding box center [178, 50] width 59 height 13
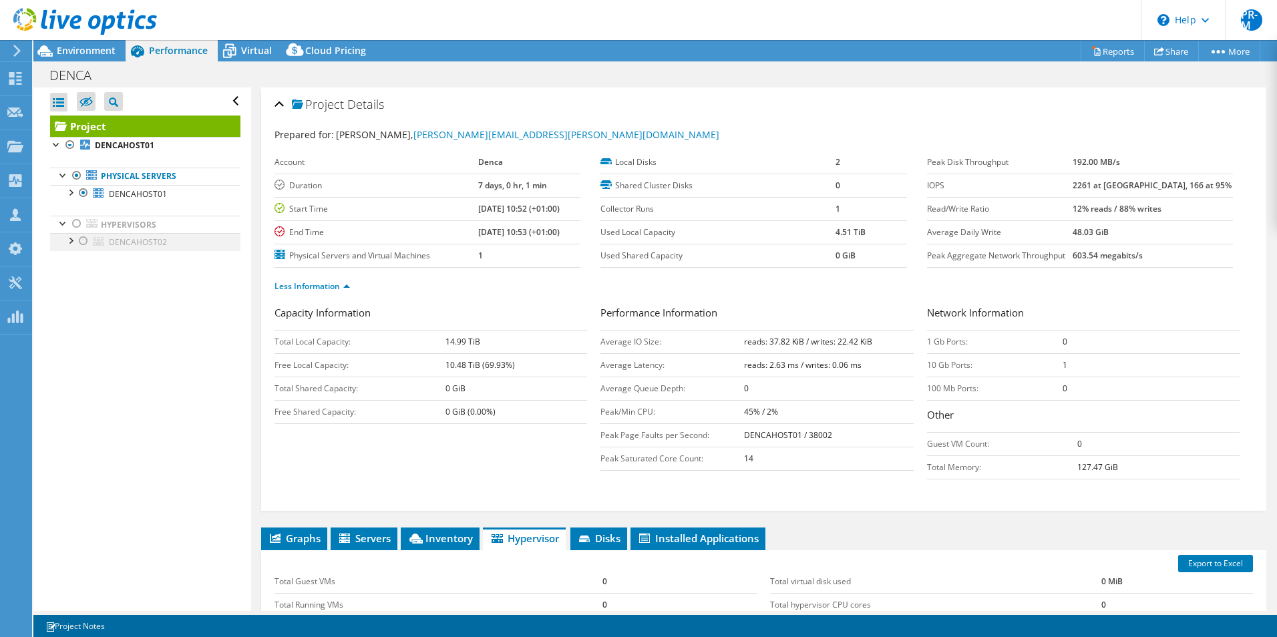
click at [85, 241] on div at bounding box center [83, 241] width 13 height 16
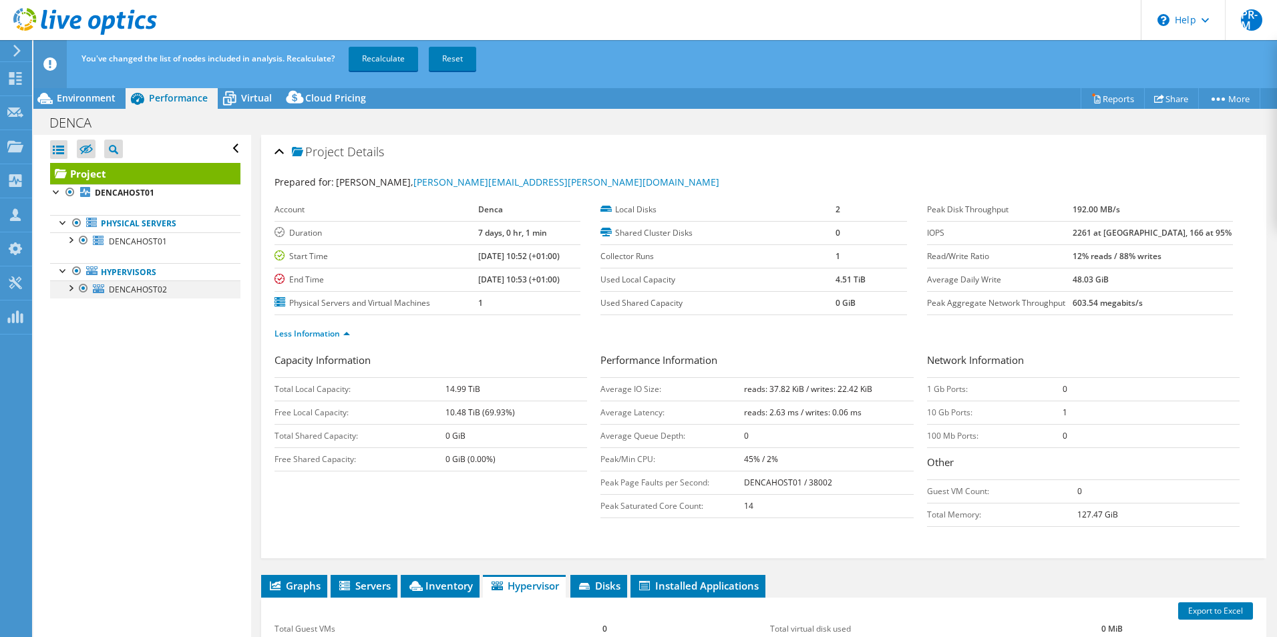
click at [82, 289] on div at bounding box center [83, 289] width 13 height 16
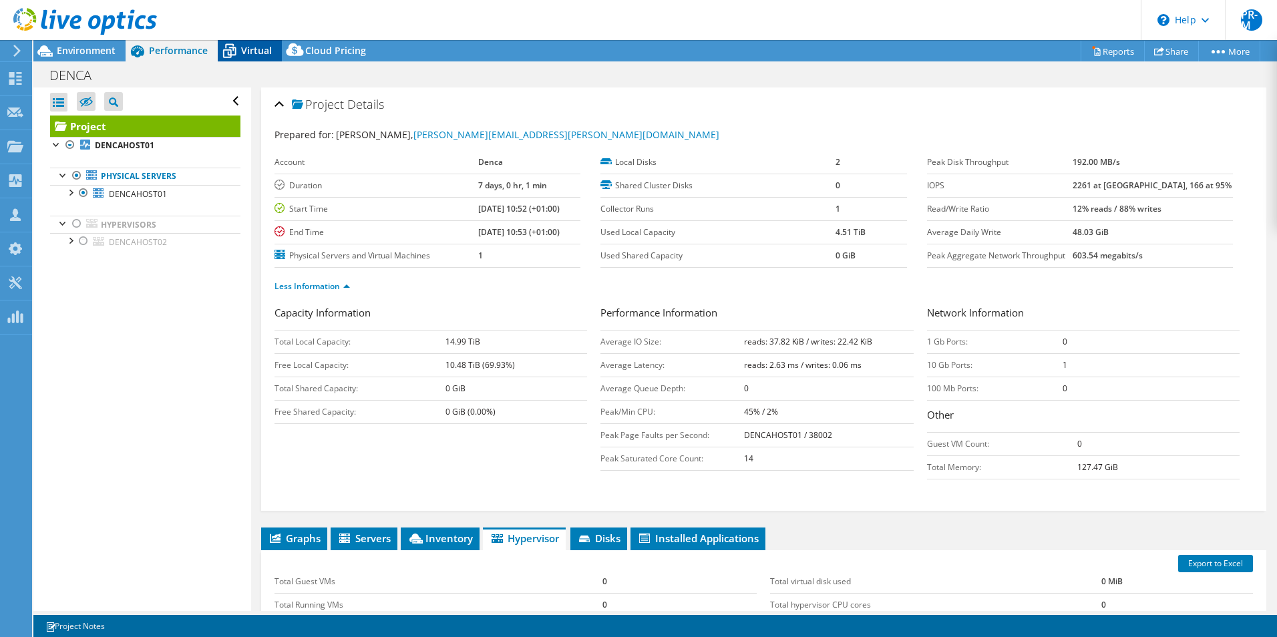
click at [261, 41] on div "Virtual" at bounding box center [250, 50] width 64 height 21
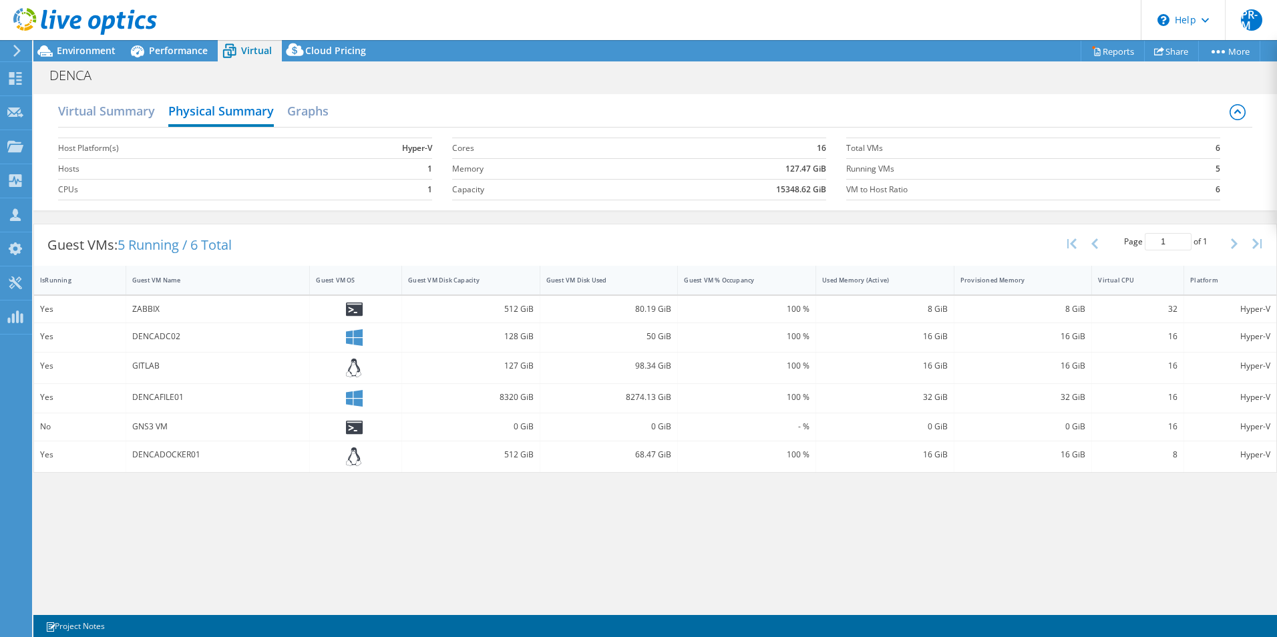
click at [261, 43] on div "Virtual" at bounding box center [250, 50] width 64 height 21
click at [163, 54] on span "Performance" at bounding box center [178, 50] width 59 height 13
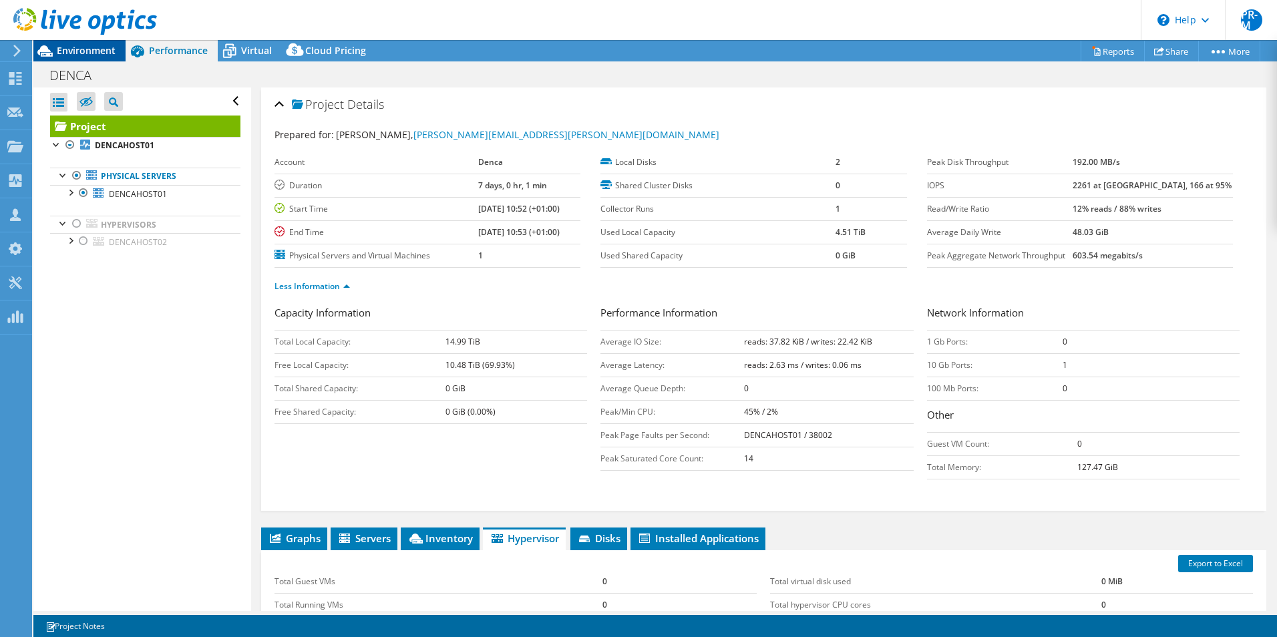
click at [92, 53] on span "Environment" at bounding box center [86, 50] width 59 height 13
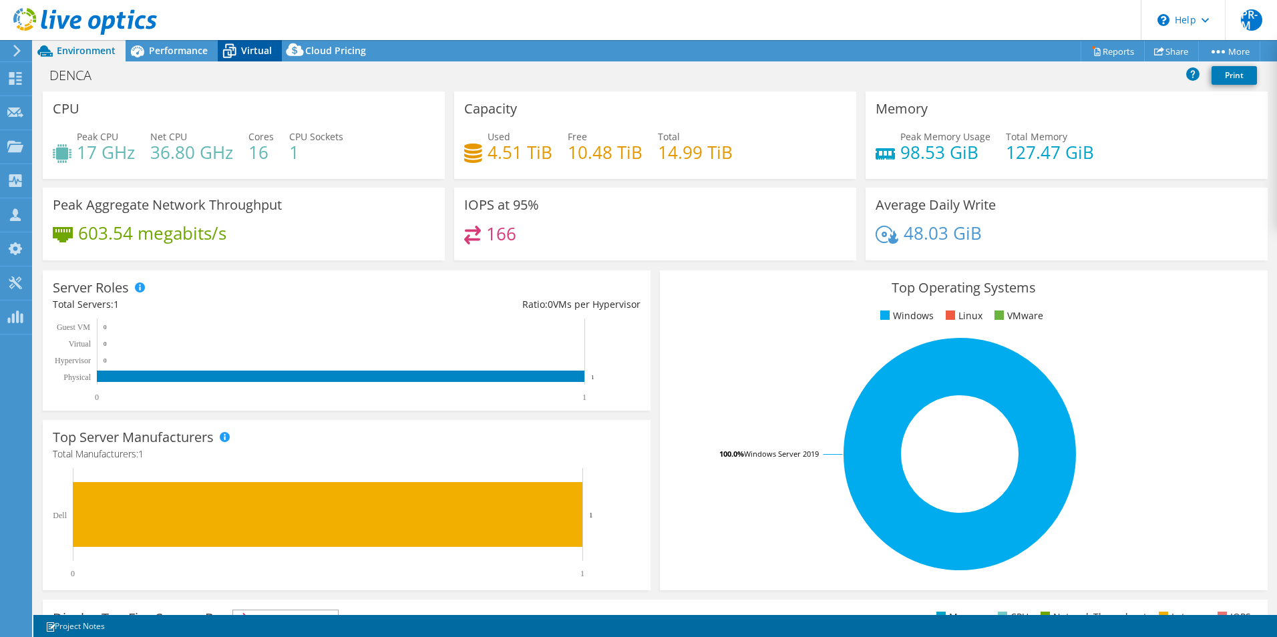
click at [250, 45] on span "Virtual" at bounding box center [256, 50] width 31 height 13
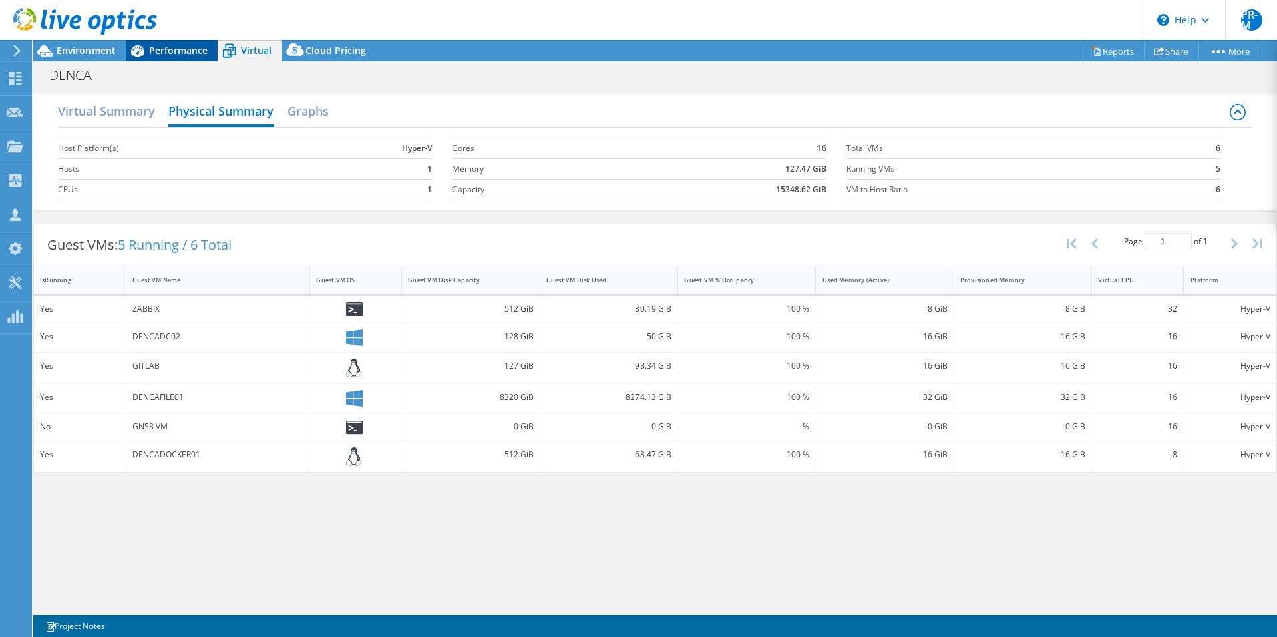
click at [181, 51] on span "Performance" at bounding box center [178, 50] width 59 height 13
